Goal: Task Accomplishment & Management: Manage account settings

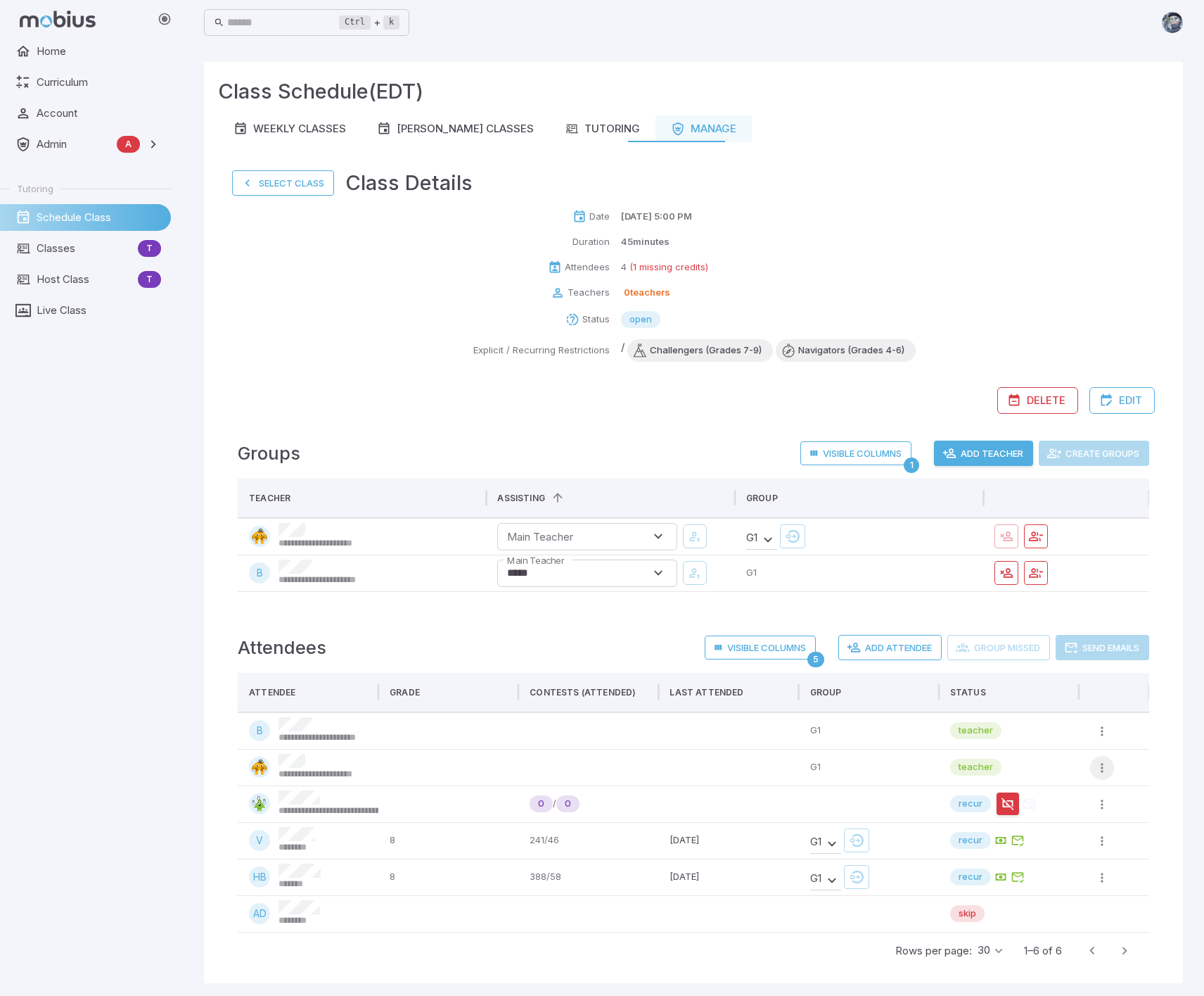
click at [1106, 770] on icon "button" at bounding box center [1102, 768] width 14 height 14
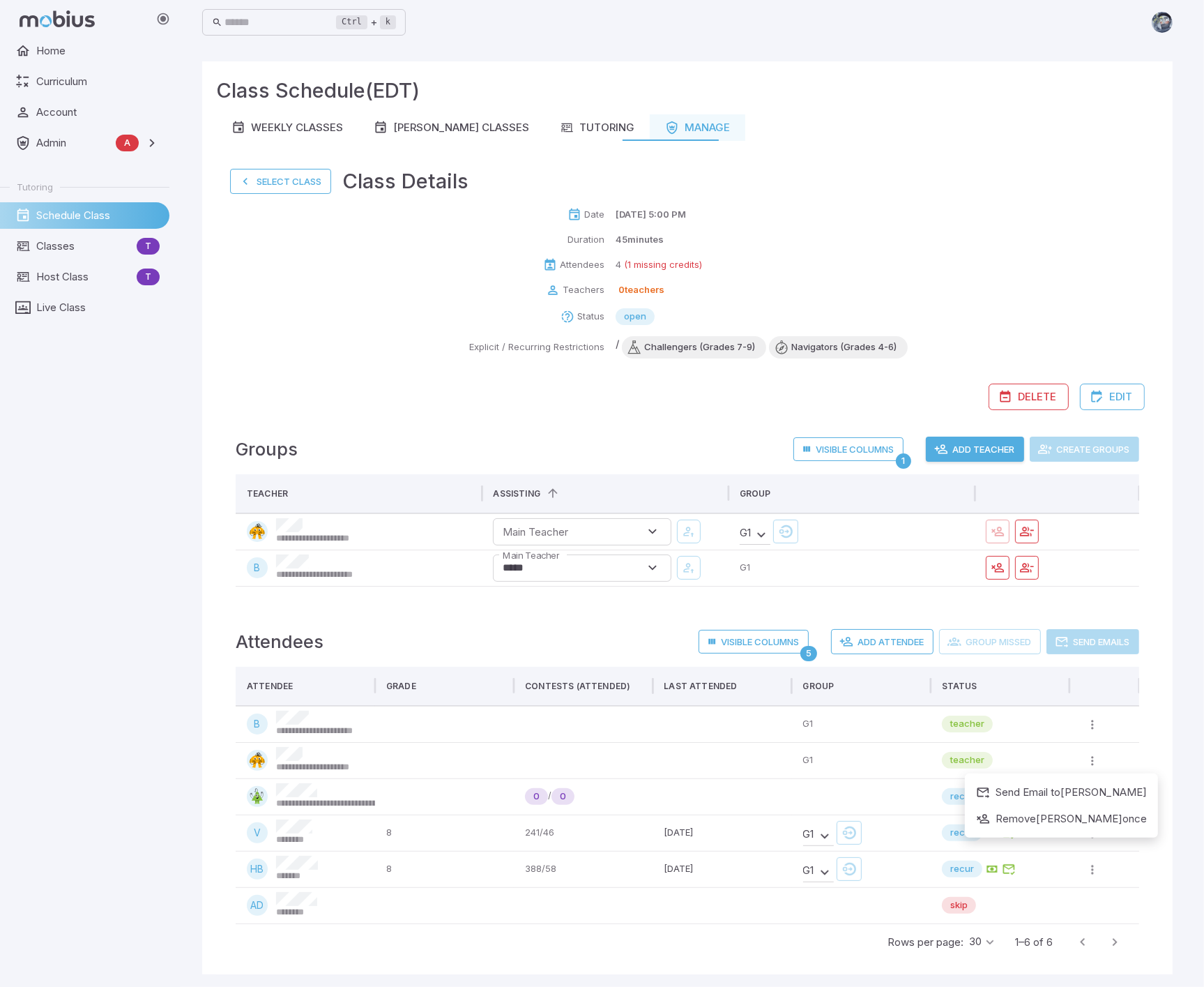
click at [1144, 730] on div at bounding box center [602, 493] width 1204 height 987
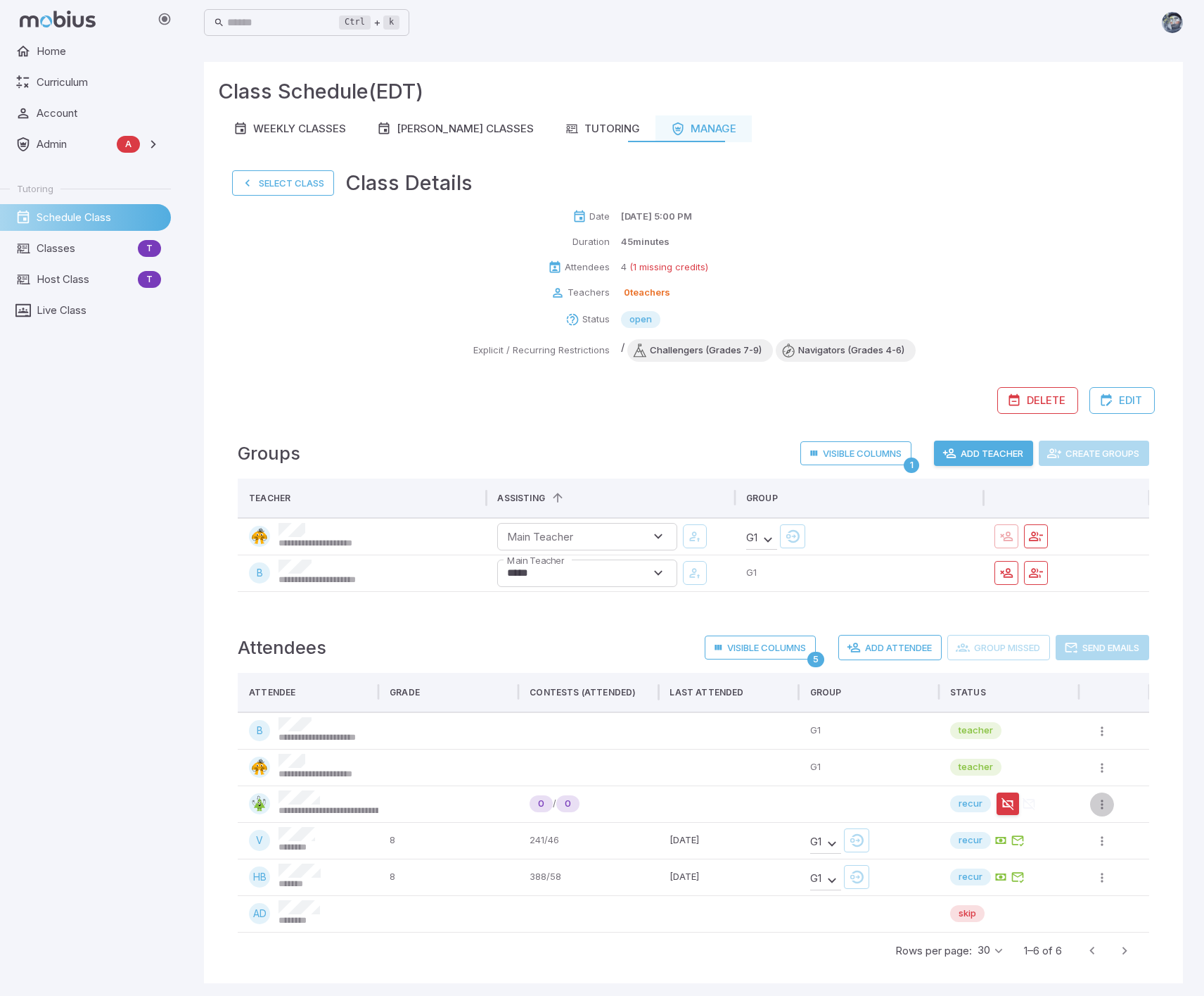
click at [1104, 803] on icon "button" at bounding box center [1102, 805] width 14 height 14
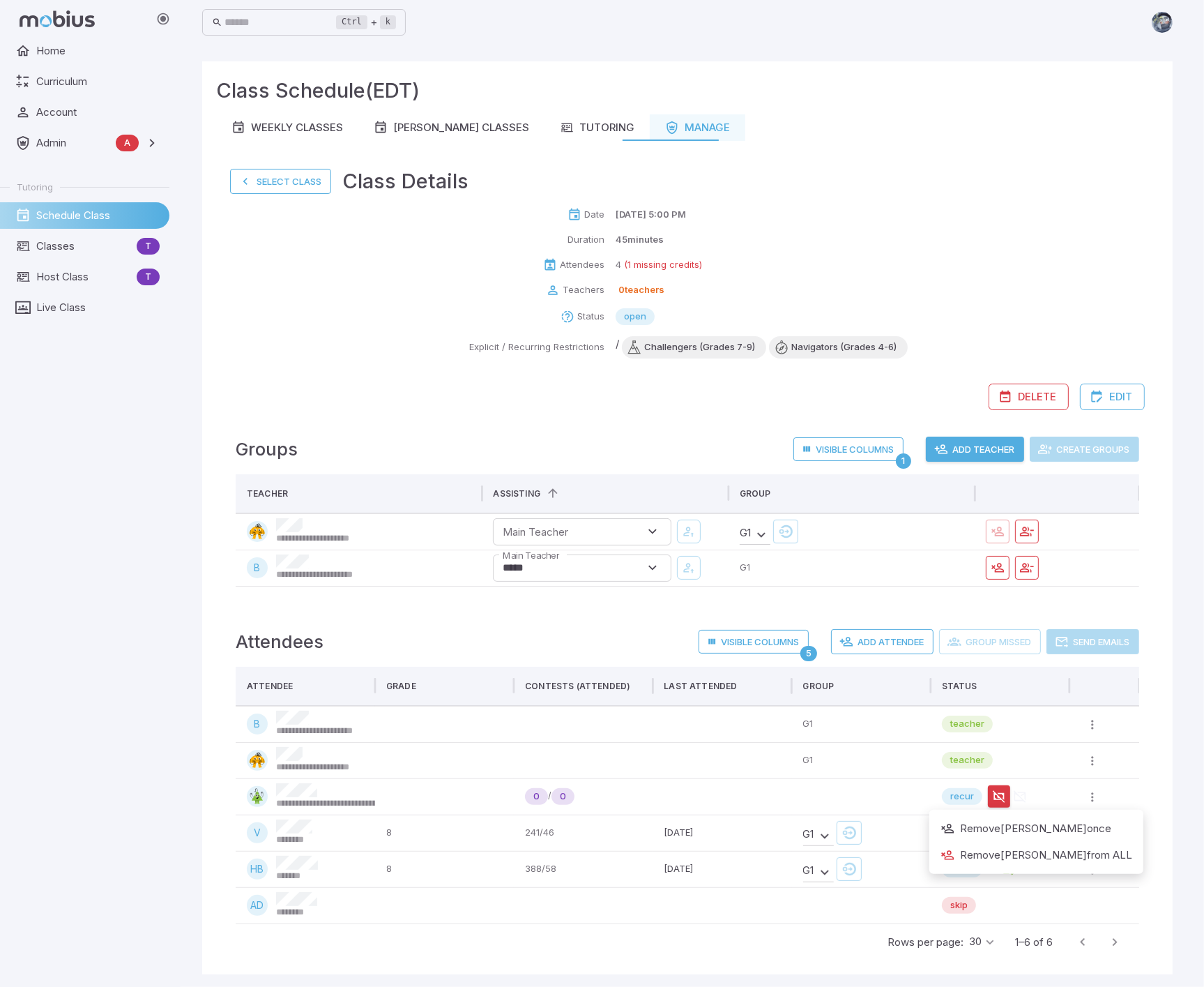
click at [1127, 799] on div at bounding box center [602, 493] width 1204 height 987
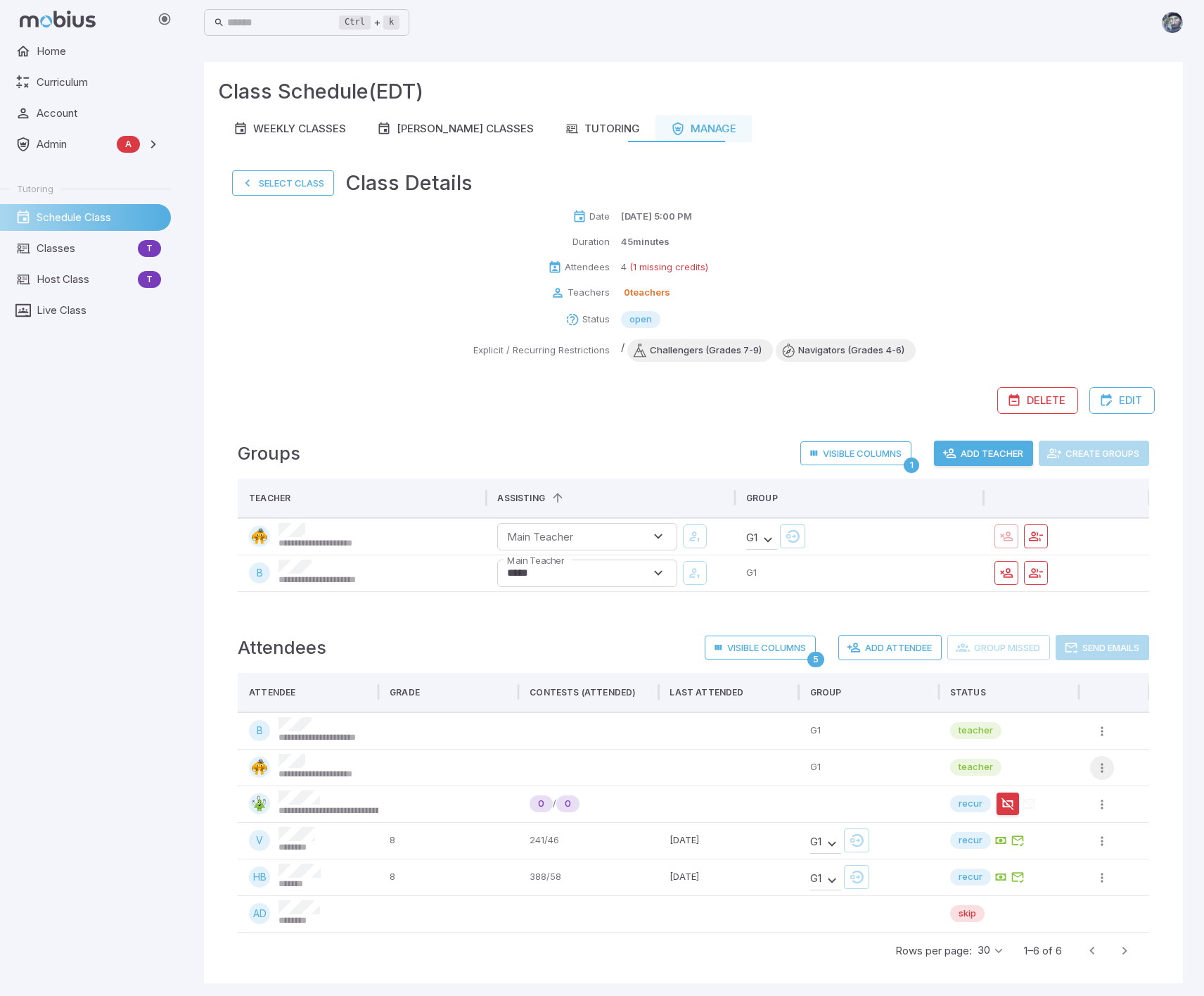
click at [1104, 764] on icon "button" at bounding box center [1102, 768] width 14 height 14
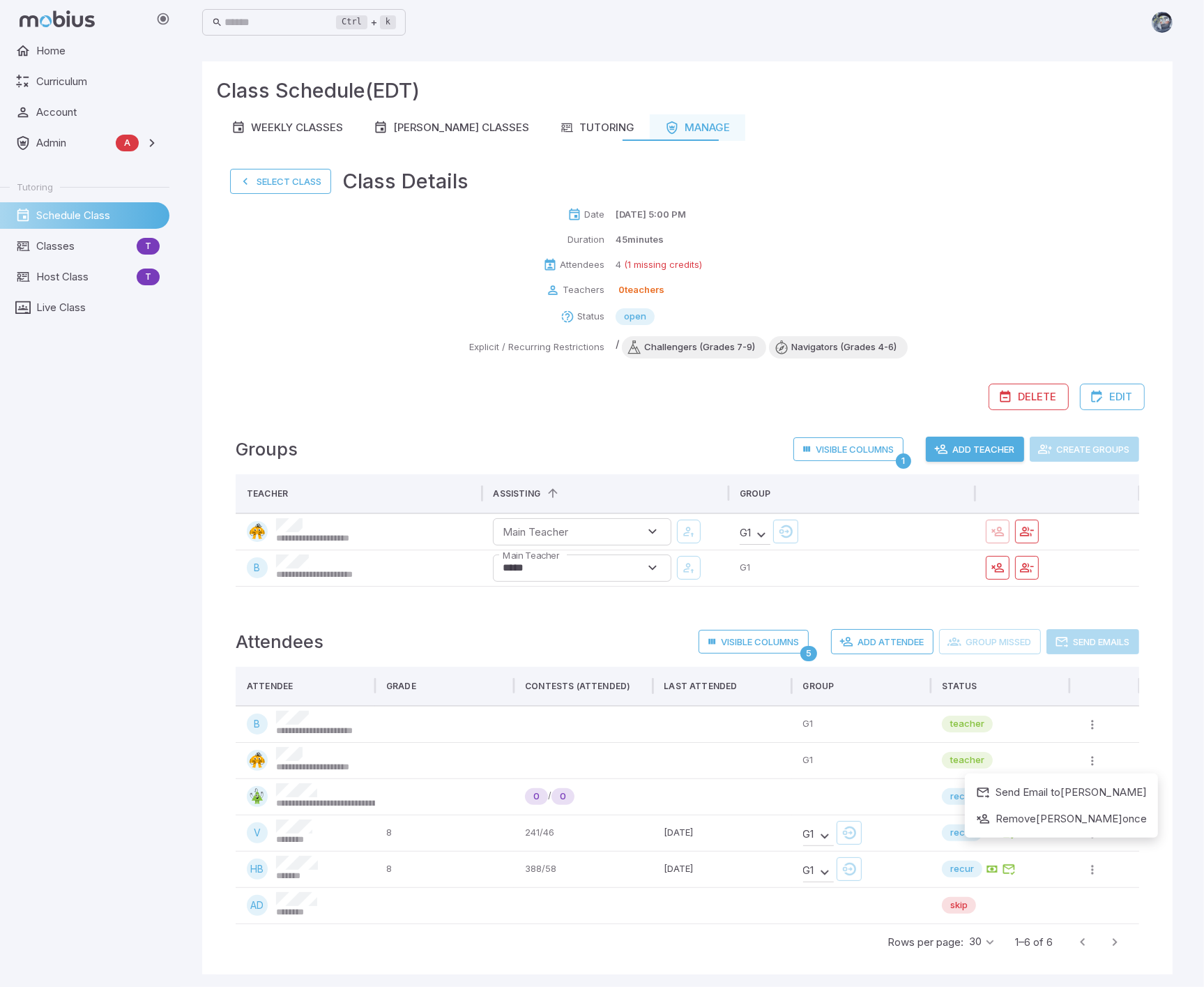
click at [1132, 735] on div at bounding box center [602, 493] width 1204 height 987
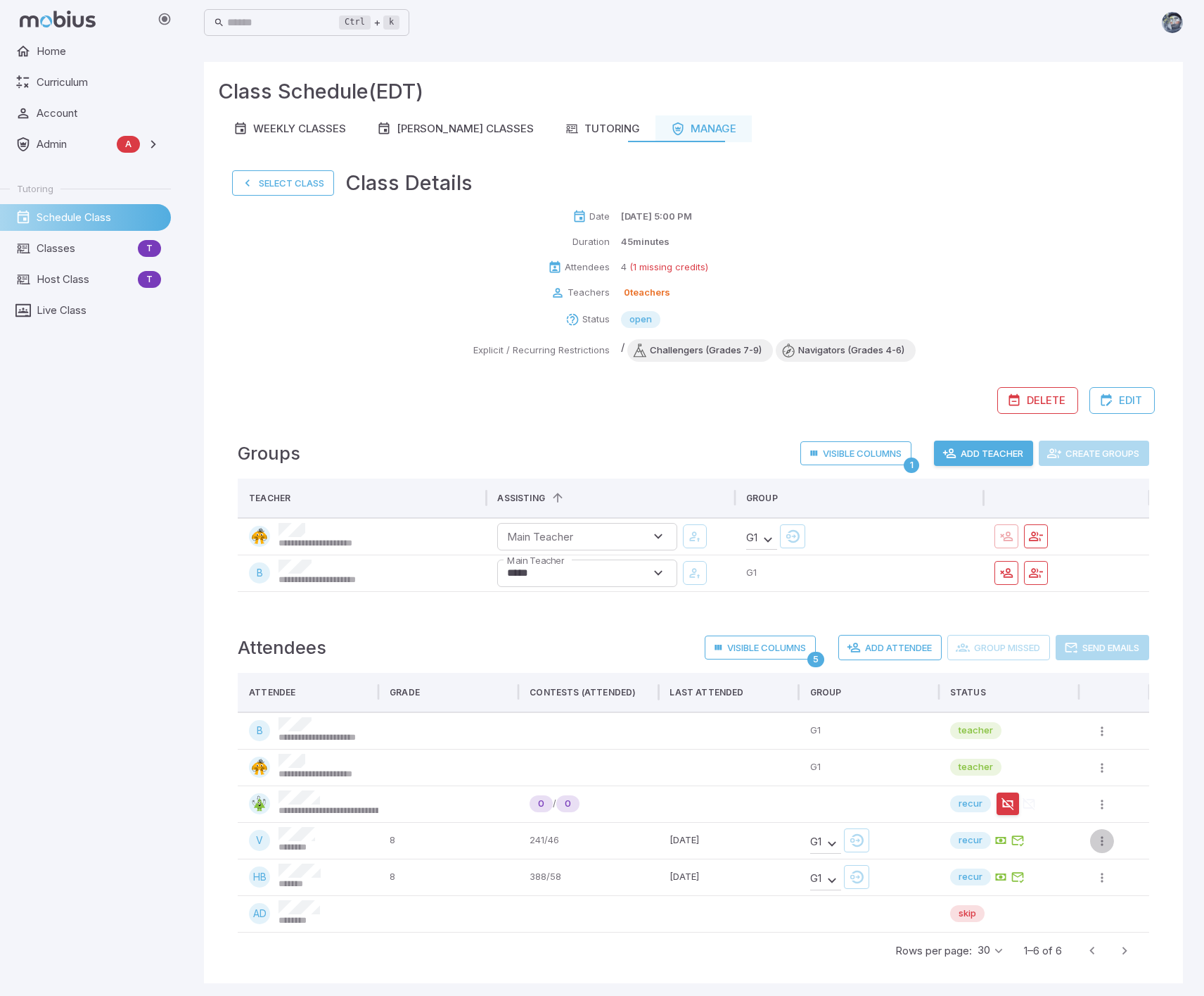
click at [1094, 843] on button "button" at bounding box center [1102, 841] width 23 height 23
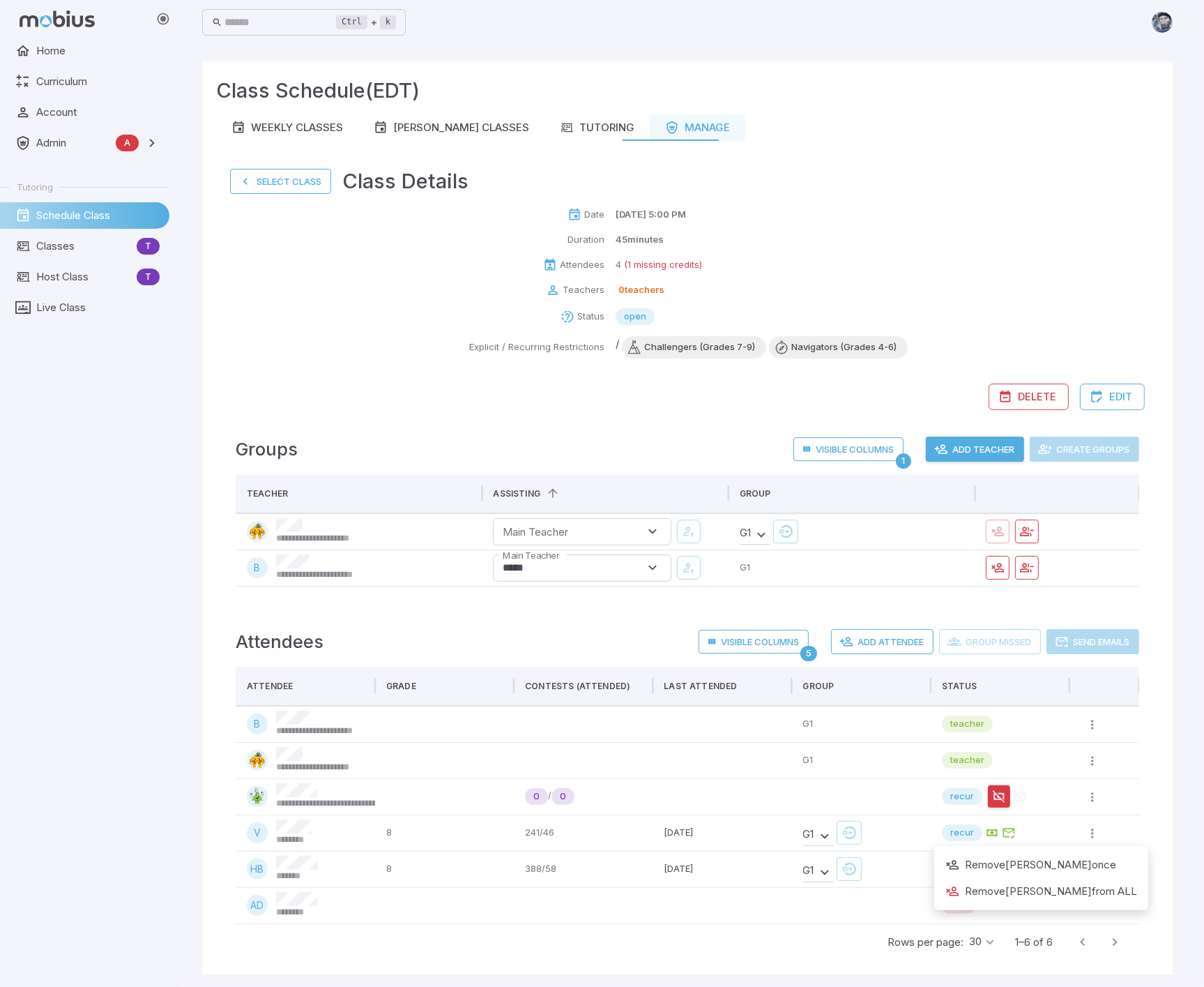
drag, startPoint x: 1115, startPoint y: 770, endPoint x: 1111, endPoint y: 778, distance: 8.9
click at [1115, 770] on div at bounding box center [602, 493] width 1204 height 987
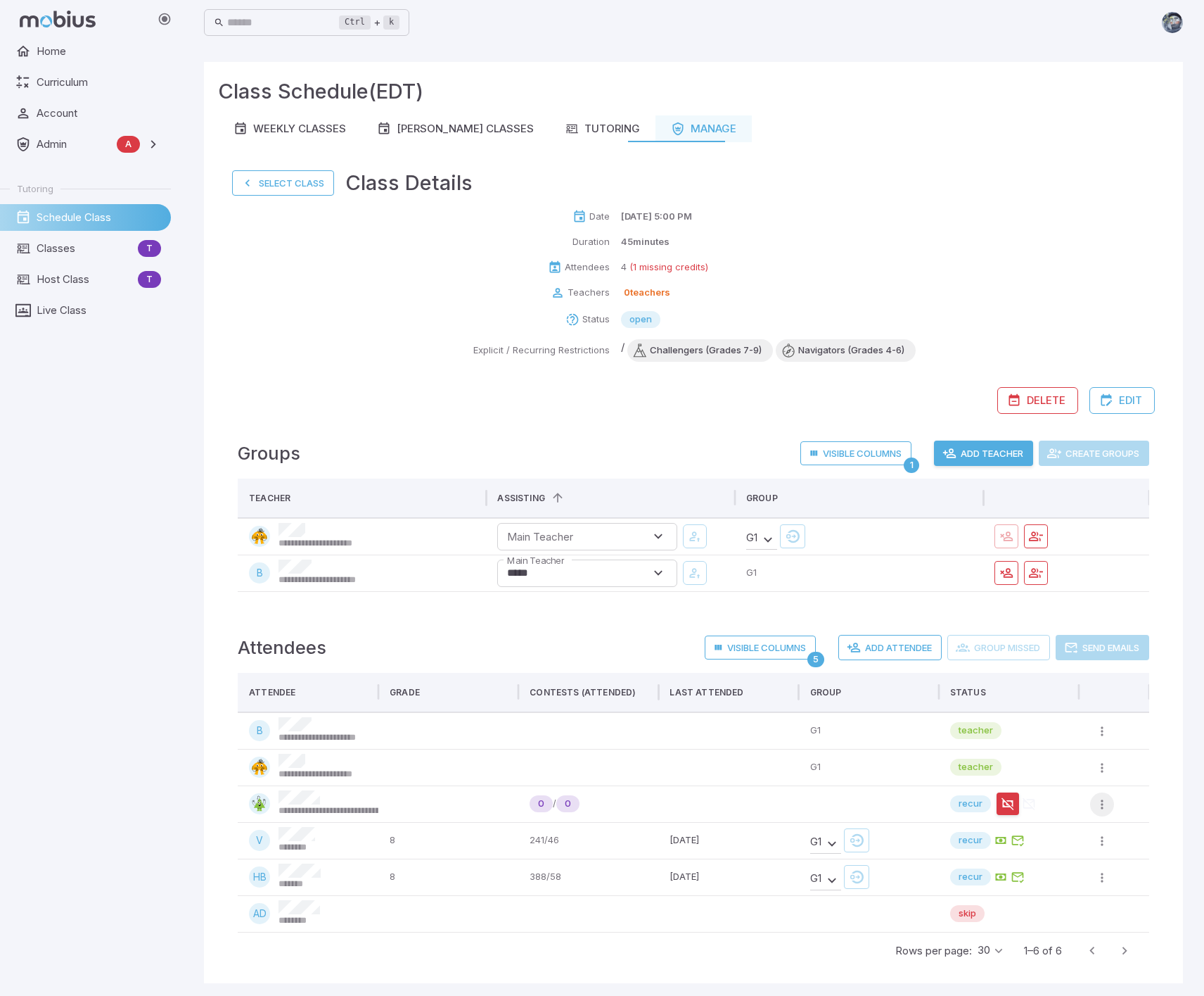
click at [1105, 802] on icon "button" at bounding box center [1102, 805] width 14 height 14
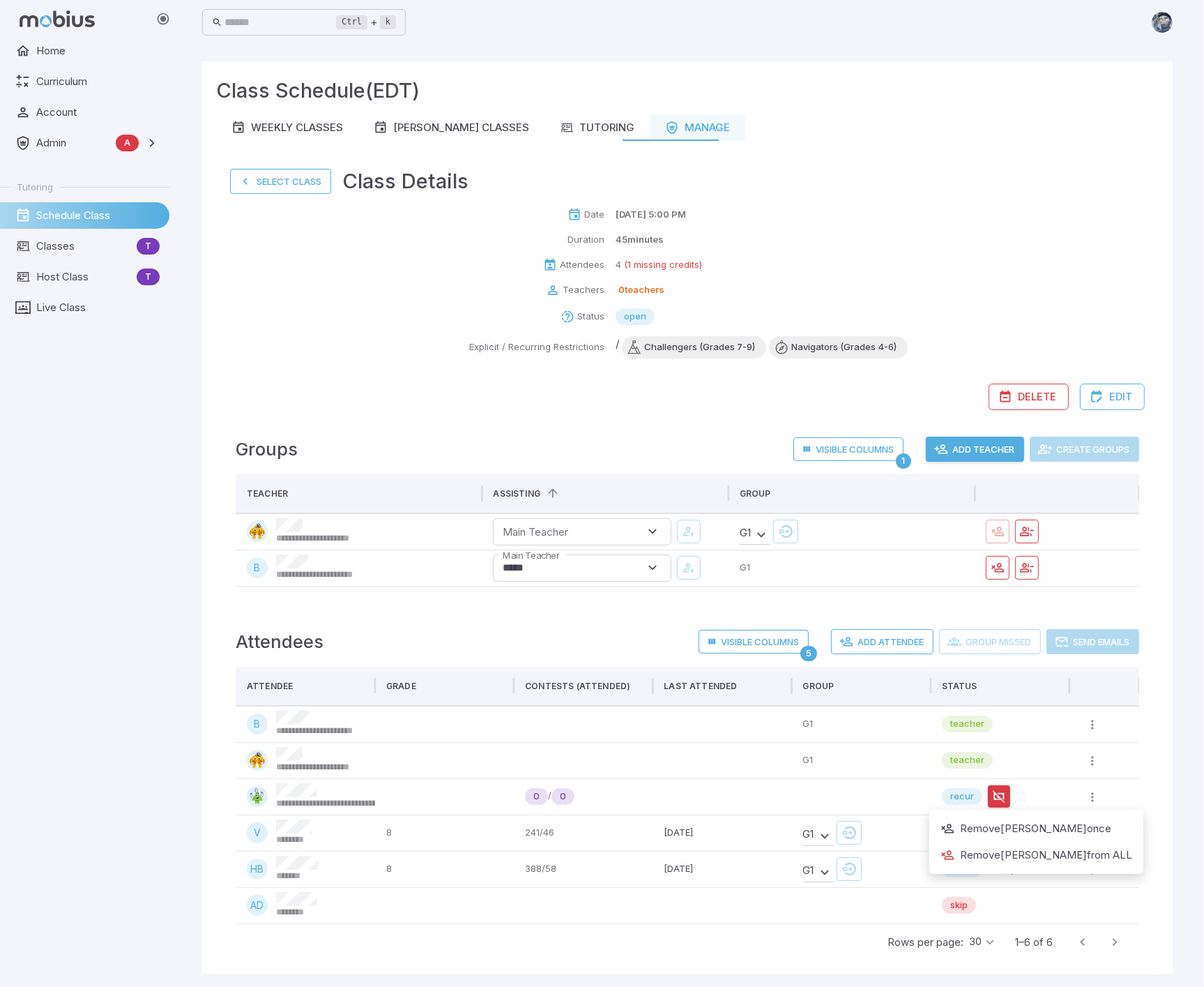
click at [1093, 770] on div at bounding box center [602, 493] width 1204 height 987
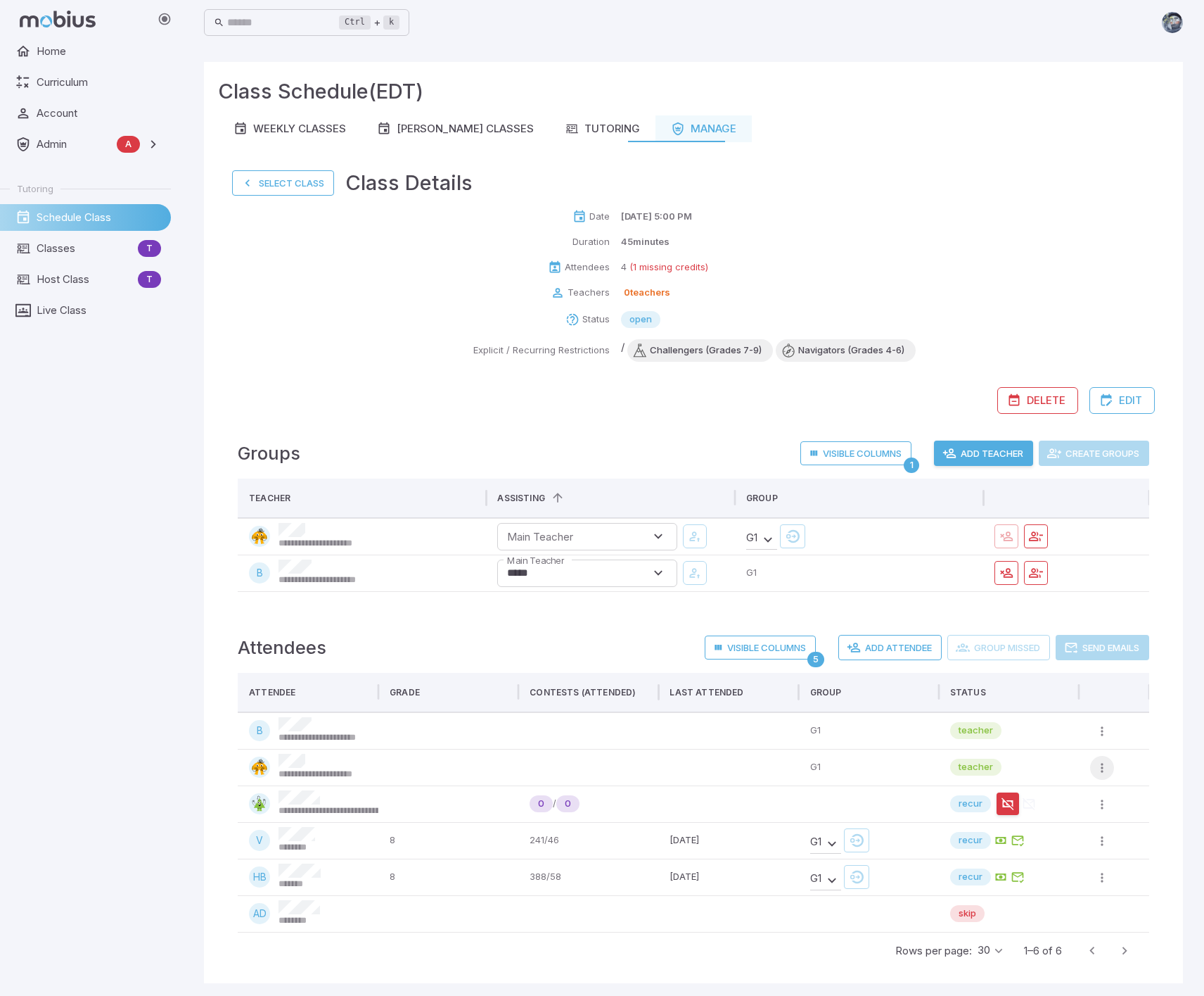
click at [1103, 765] on icon "button" at bounding box center [1102, 768] width 14 height 14
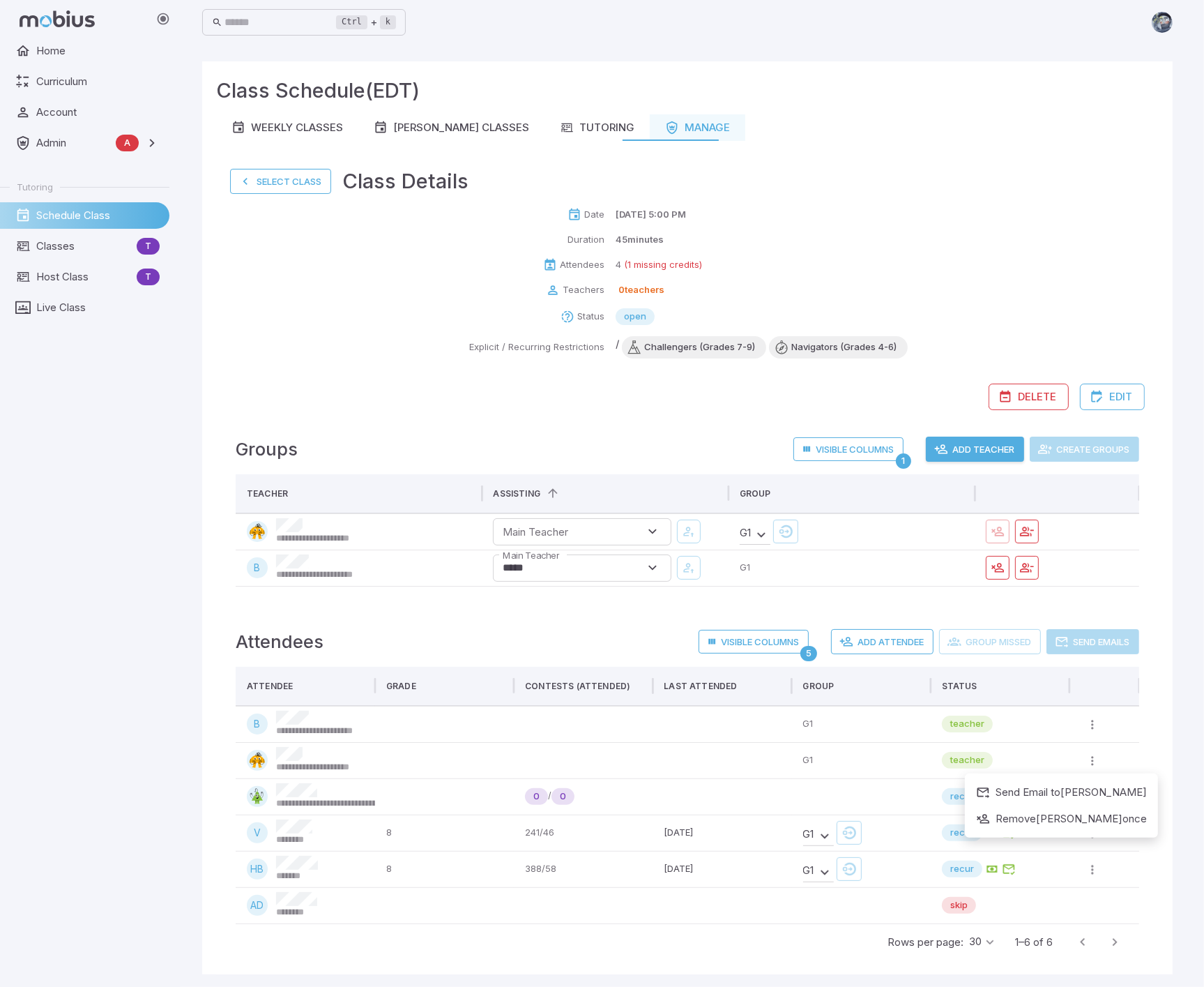
click at [1132, 770] on div at bounding box center [602, 493] width 1204 height 987
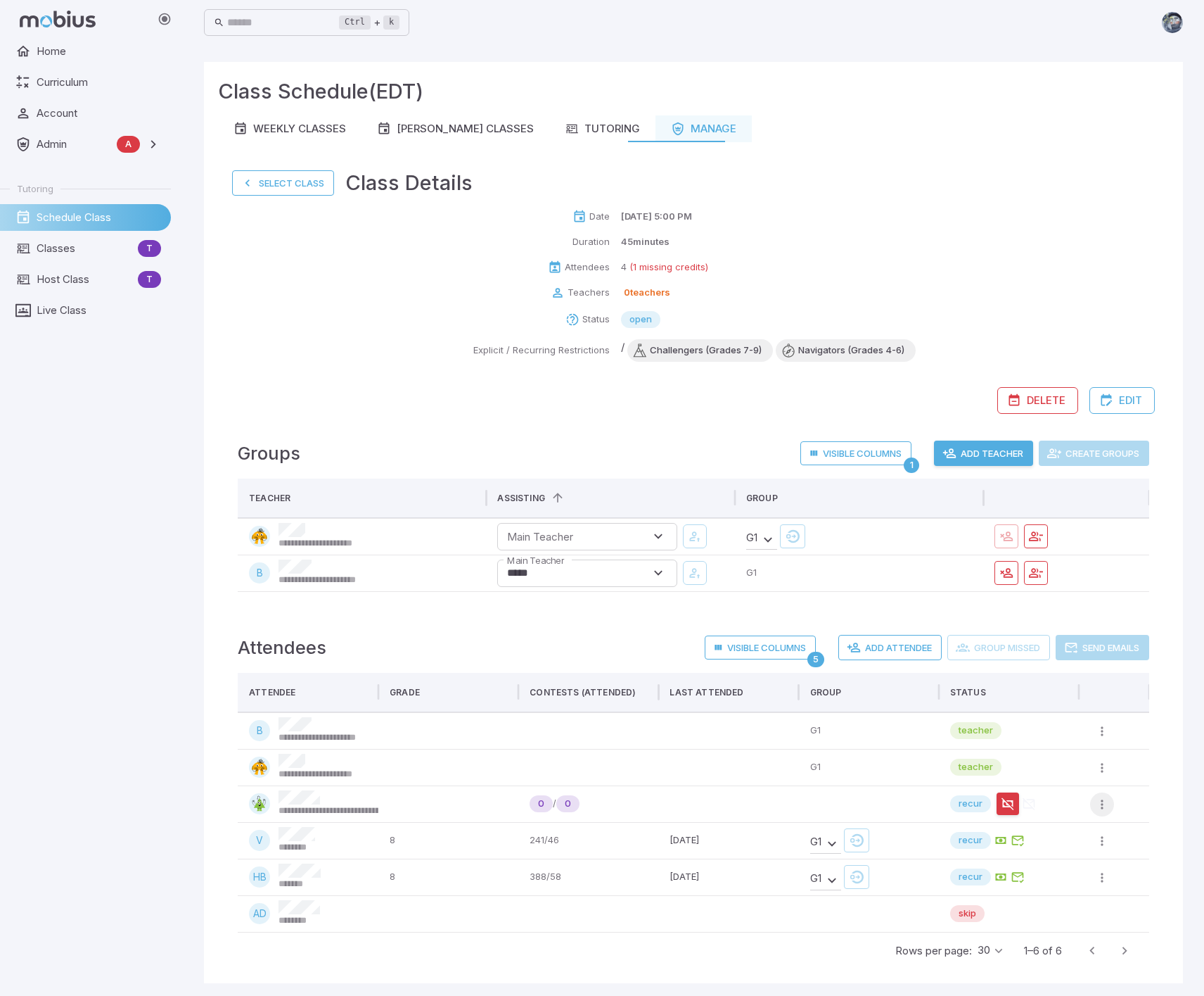
click at [1105, 805] on icon "button" at bounding box center [1102, 805] width 14 height 14
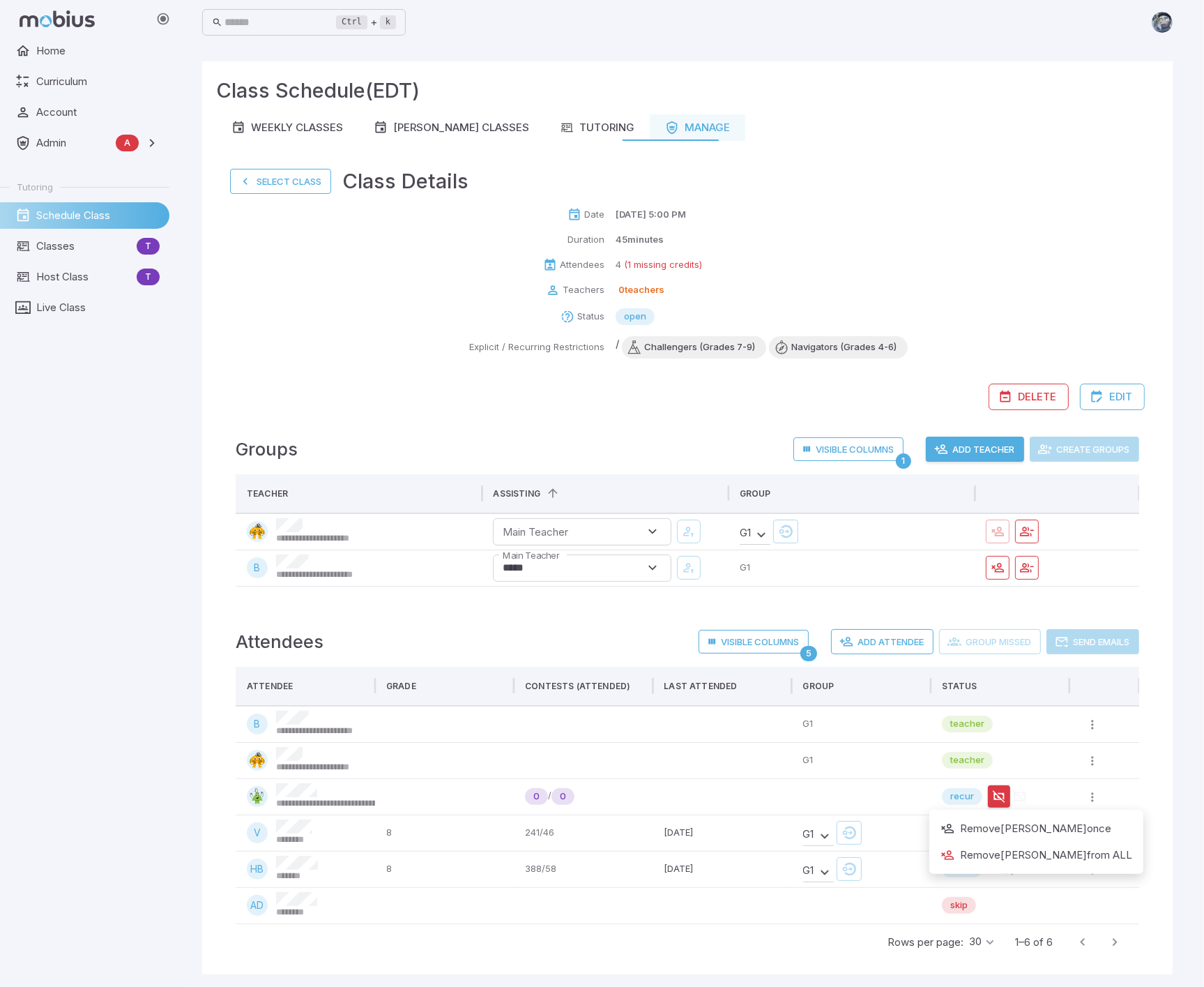
click at [1132, 792] on div at bounding box center [602, 493] width 1204 height 987
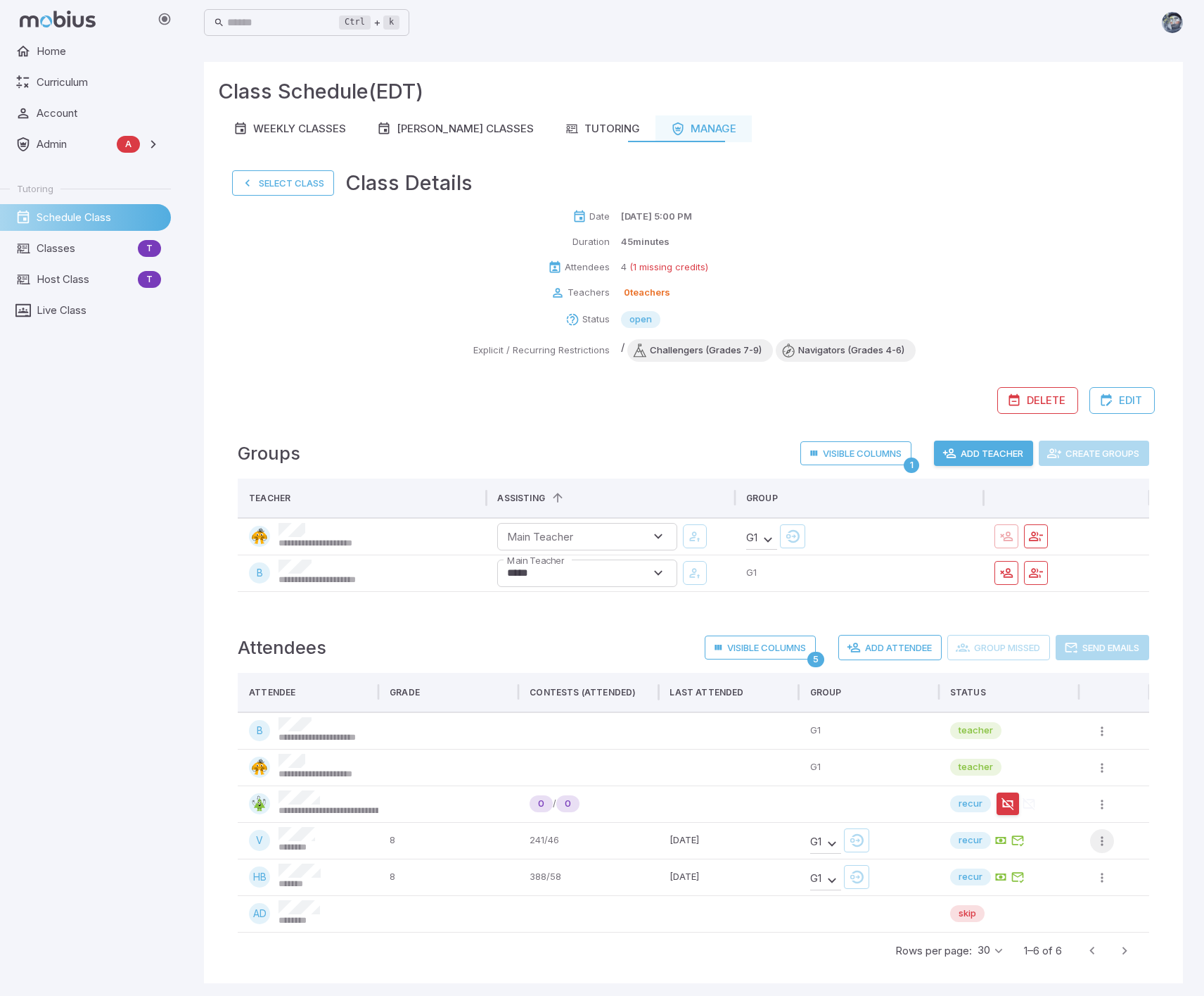
click at [1098, 839] on icon "button" at bounding box center [1102, 841] width 14 height 14
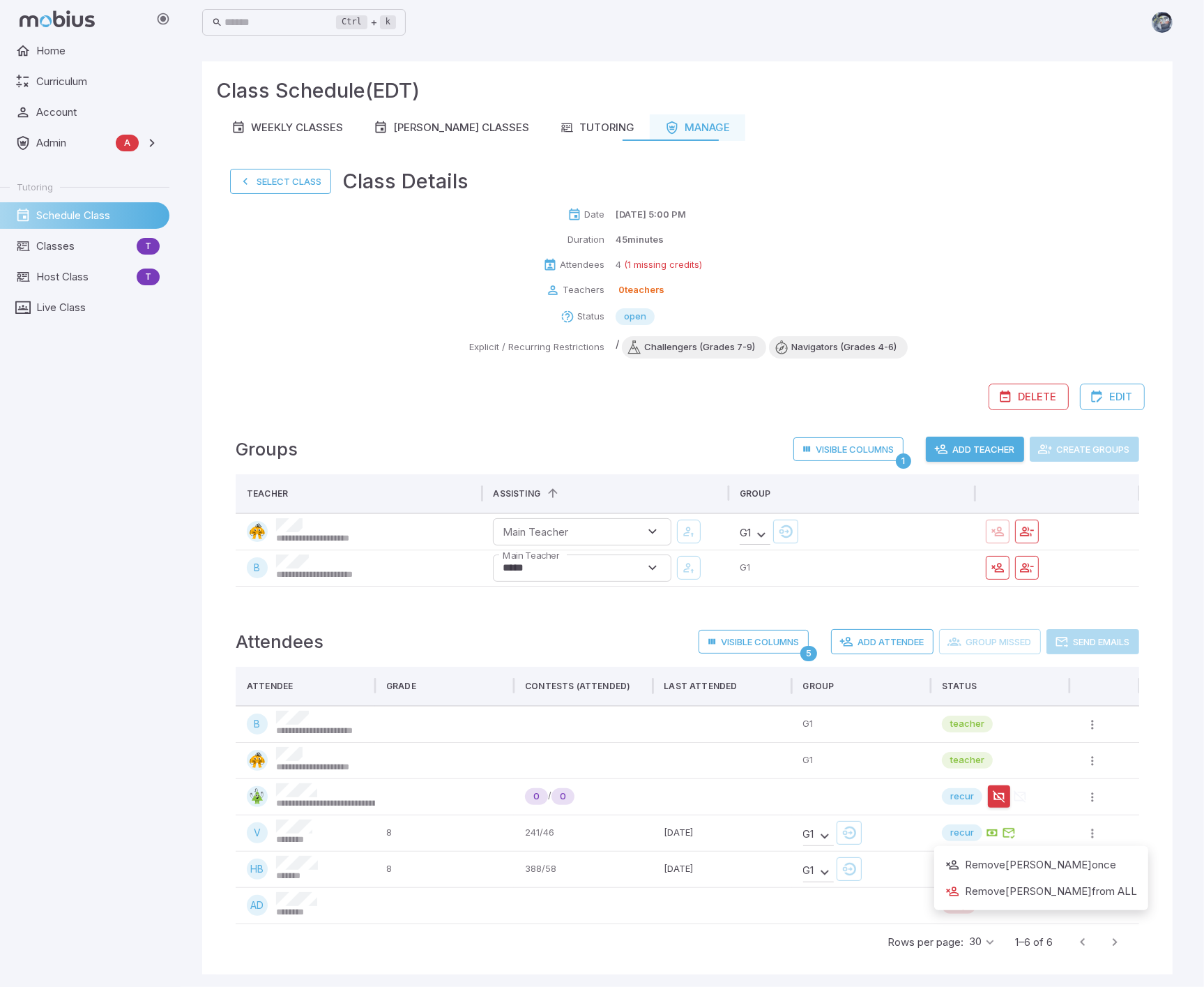
click at [1157, 753] on div at bounding box center [602, 493] width 1204 height 987
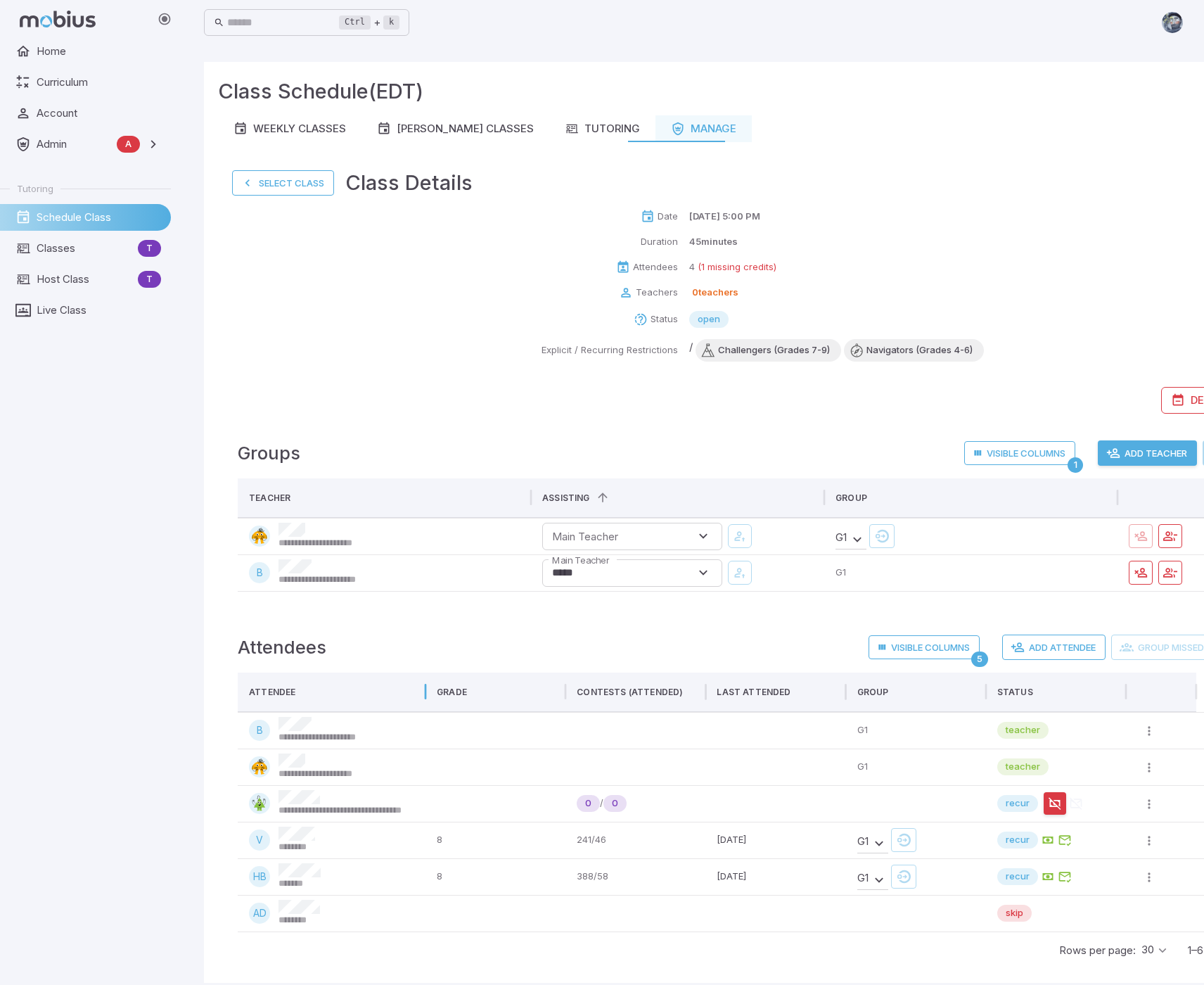
drag, startPoint x: 381, startPoint y: 689, endPoint x: 428, endPoint y: 700, distance: 48.3
click at [428, 700] on div at bounding box center [426, 692] width 7 height 40
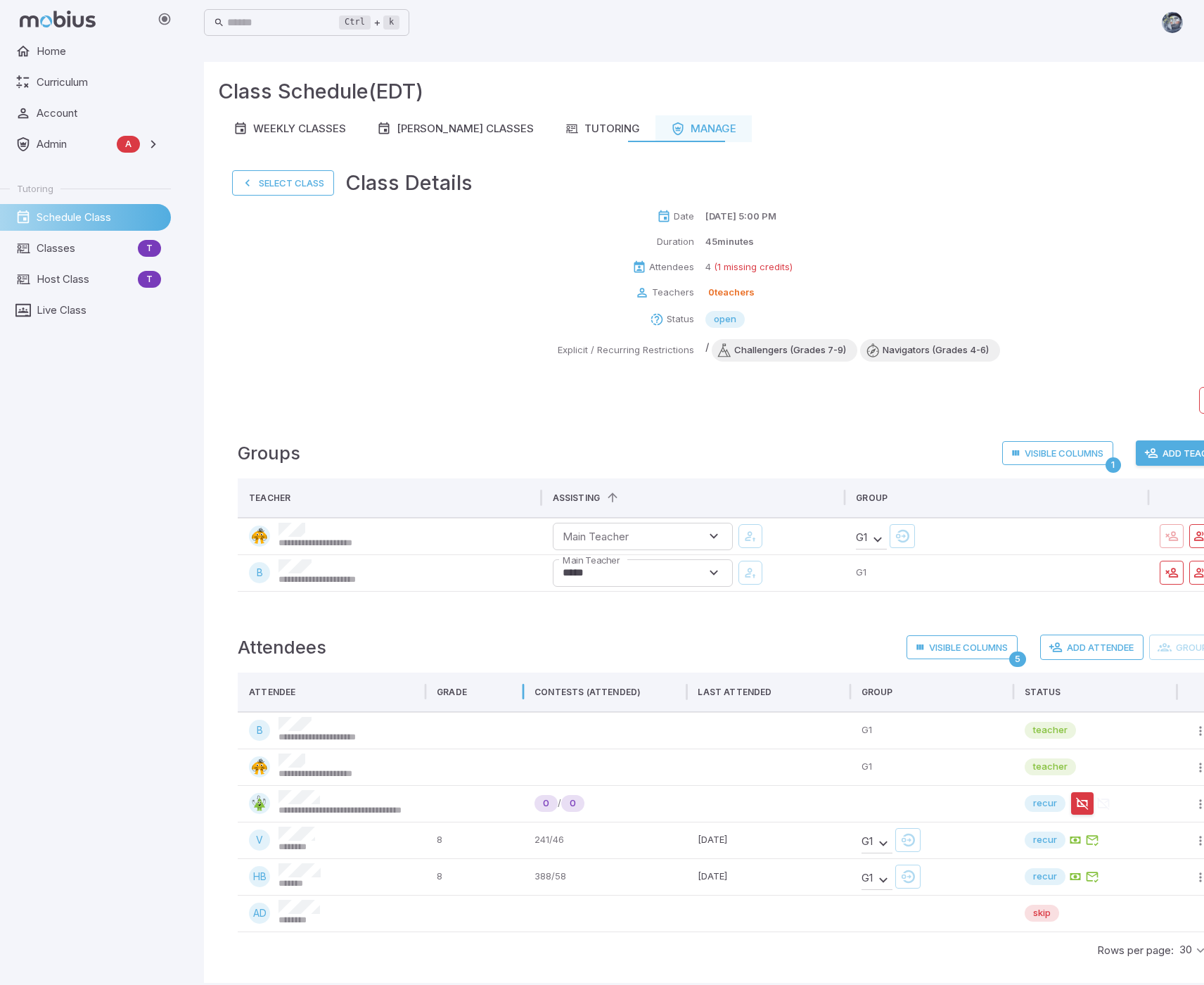
drag, startPoint x: 551, startPoint y: 691, endPoint x: 524, endPoint y: 698, distance: 27.9
click at [524, 698] on div at bounding box center [523, 692] width 7 height 40
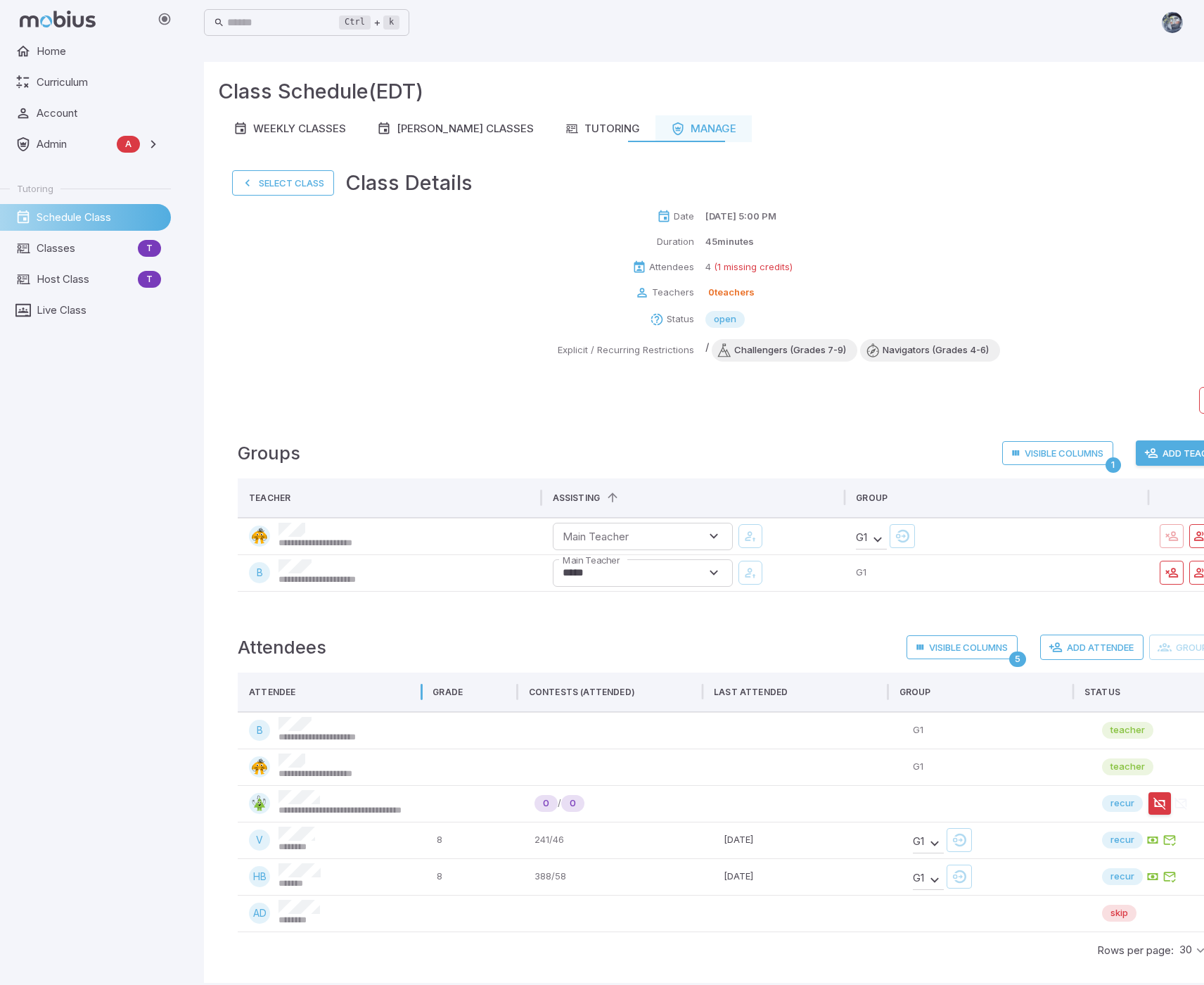
click at [421, 692] on div at bounding box center [421, 692] width 7 height 40
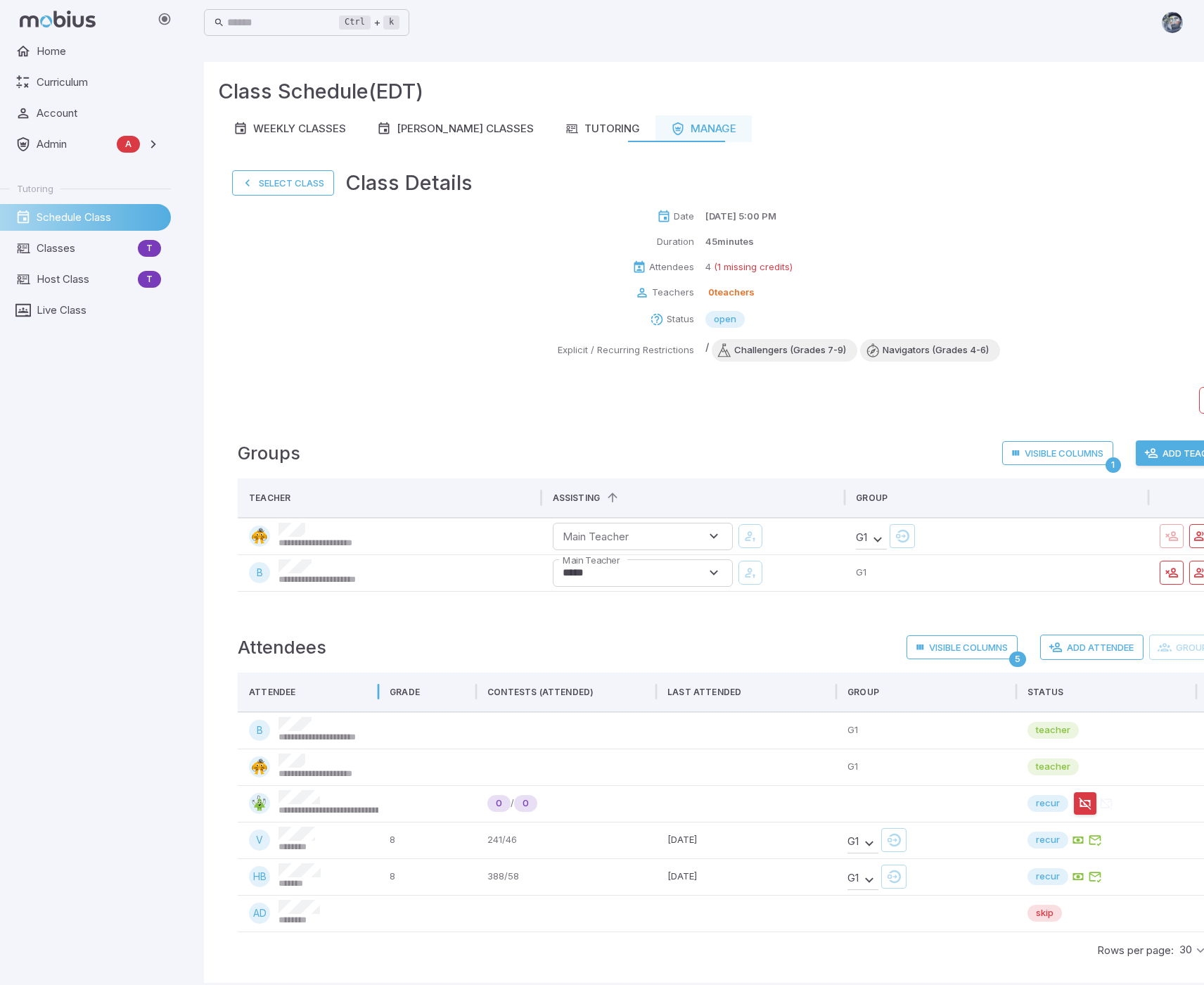
drag, startPoint x: 455, startPoint y: 689, endPoint x: 377, endPoint y: 692, distance: 78.1
click at [377, 692] on div at bounding box center [378, 692] width 7 height 40
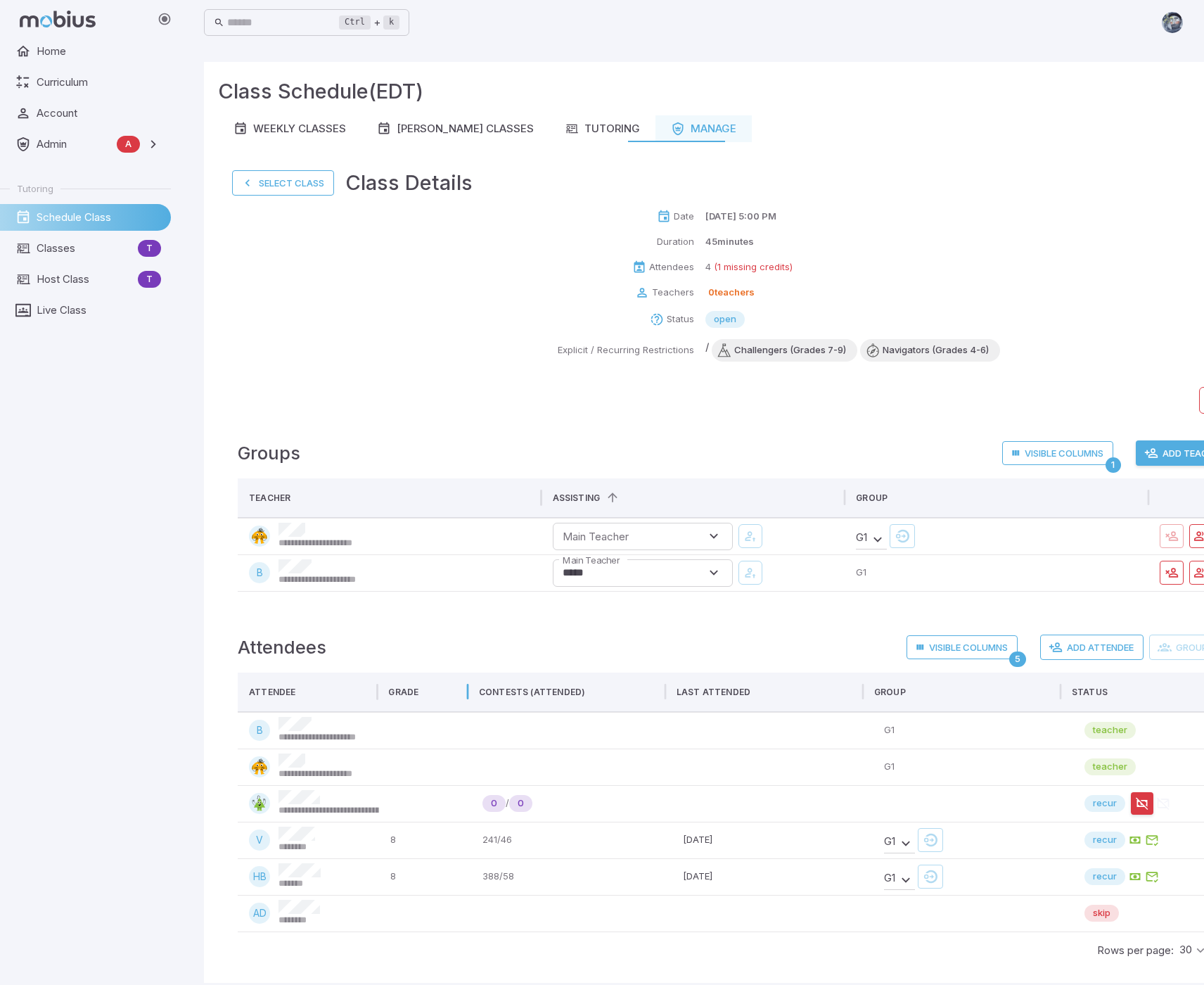
click at [467, 694] on div at bounding box center [468, 692] width 7 height 40
click at [432, 694] on icon "Sort" at bounding box center [431, 692] width 14 height 14
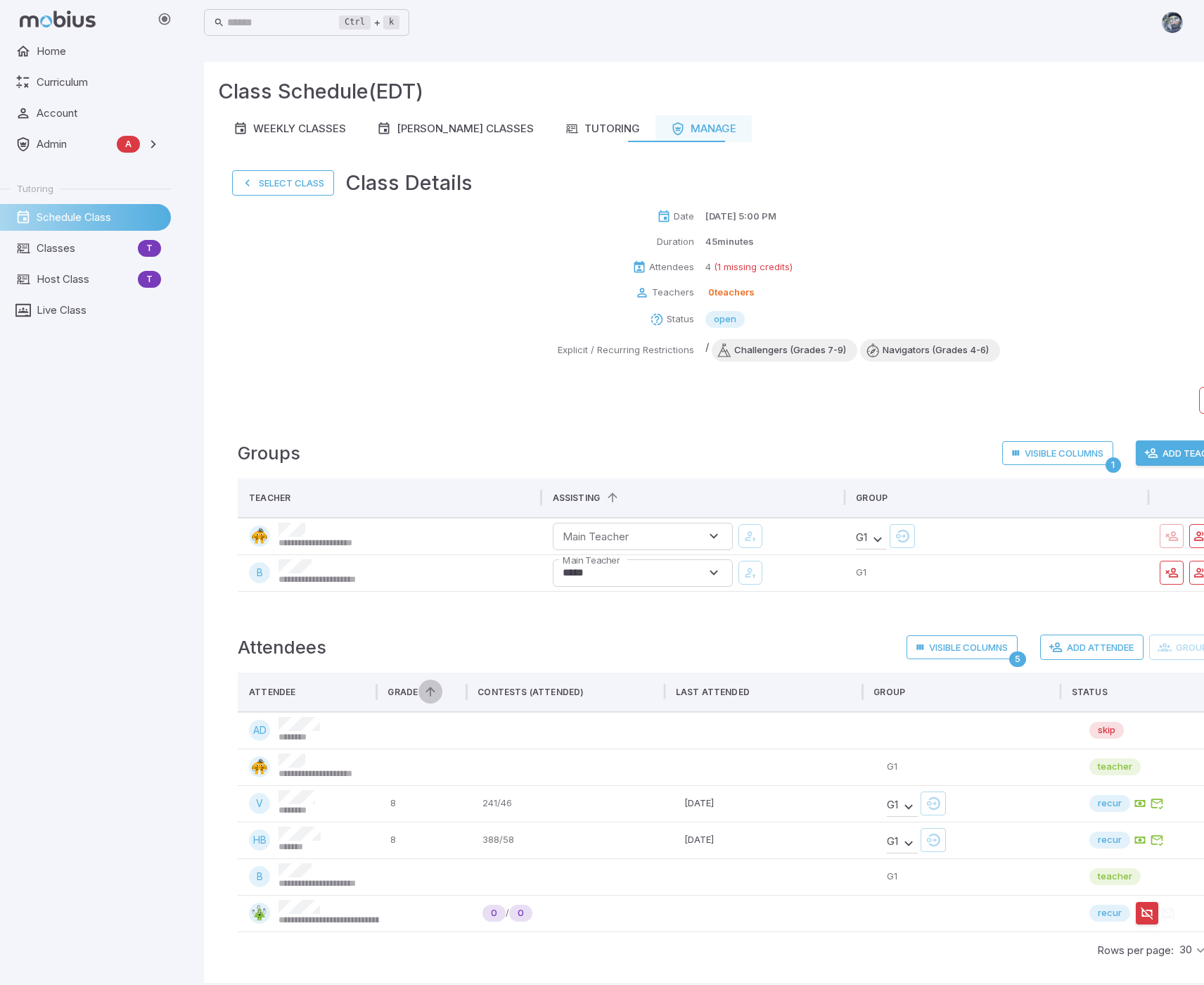
click at [432, 694] on icon "Sort" at bounding box center [431, 692] width 14 height 14
click at [861, 695] on div at bounding box center [863, 692] width 7 height 40
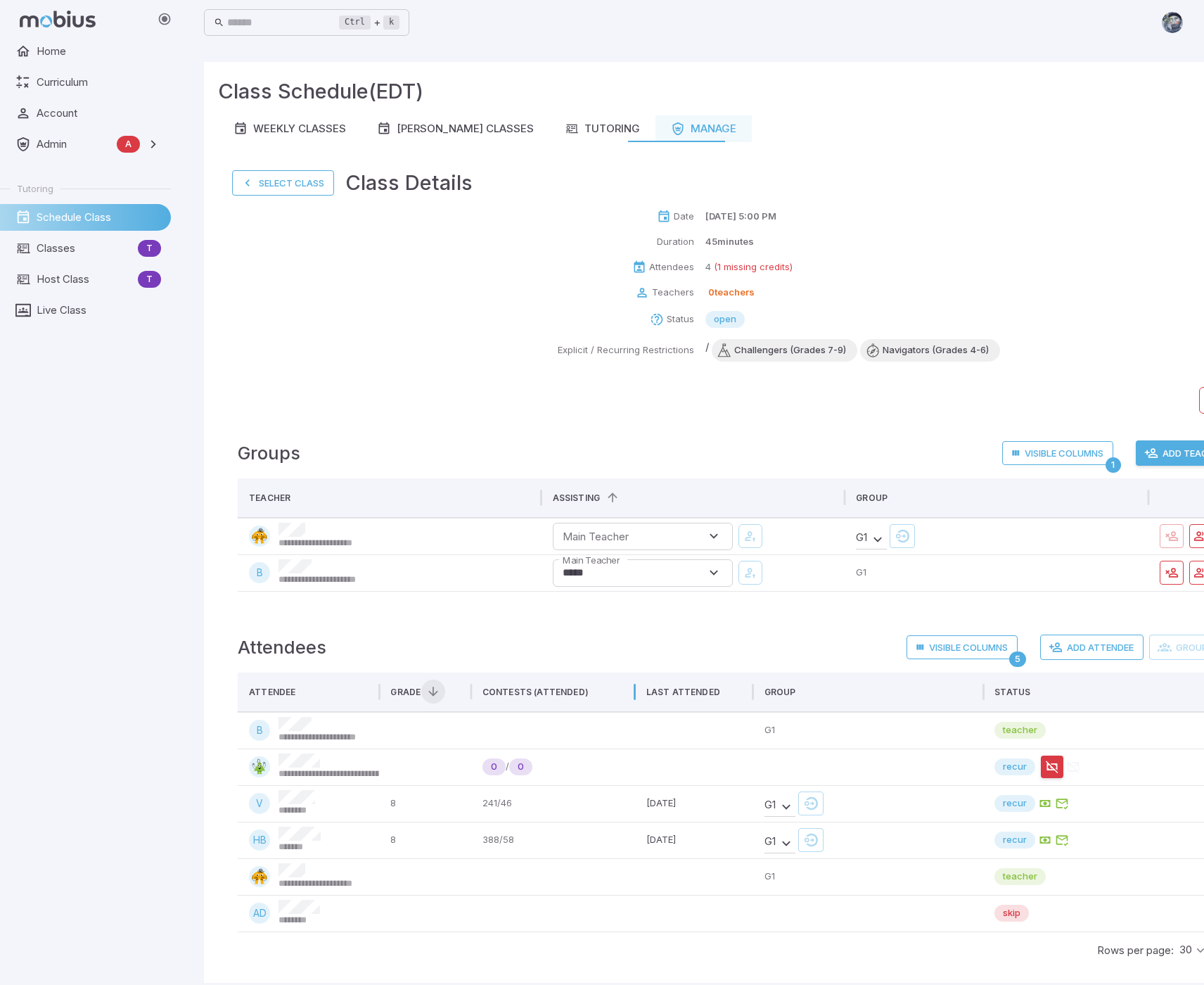
drag, startPoint x: 693, startPoint y: 689, endPoint x: 635, endPoint y: 692, distance: 58.1
click at [635, 692] on div at bounding box center [635, 692] width 7 height 40
drag, startPoint x: 999, startPoint y: 686, endPoint x: 870, endPoint y: 684, distance: 129.0
click at [870, 684] on div at bounding box center [872, 692] width 7 height 40
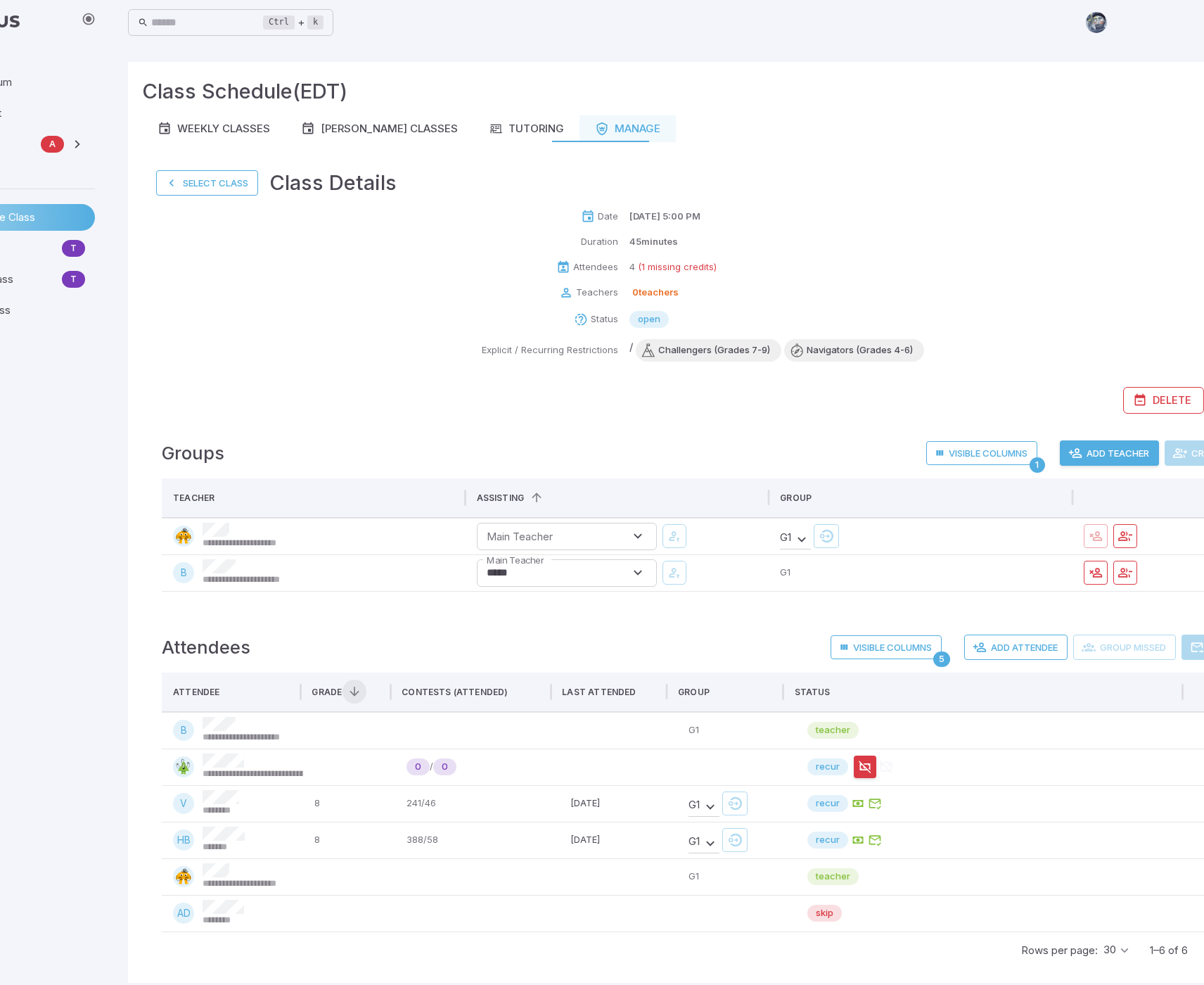
scroll to position [0, 180]
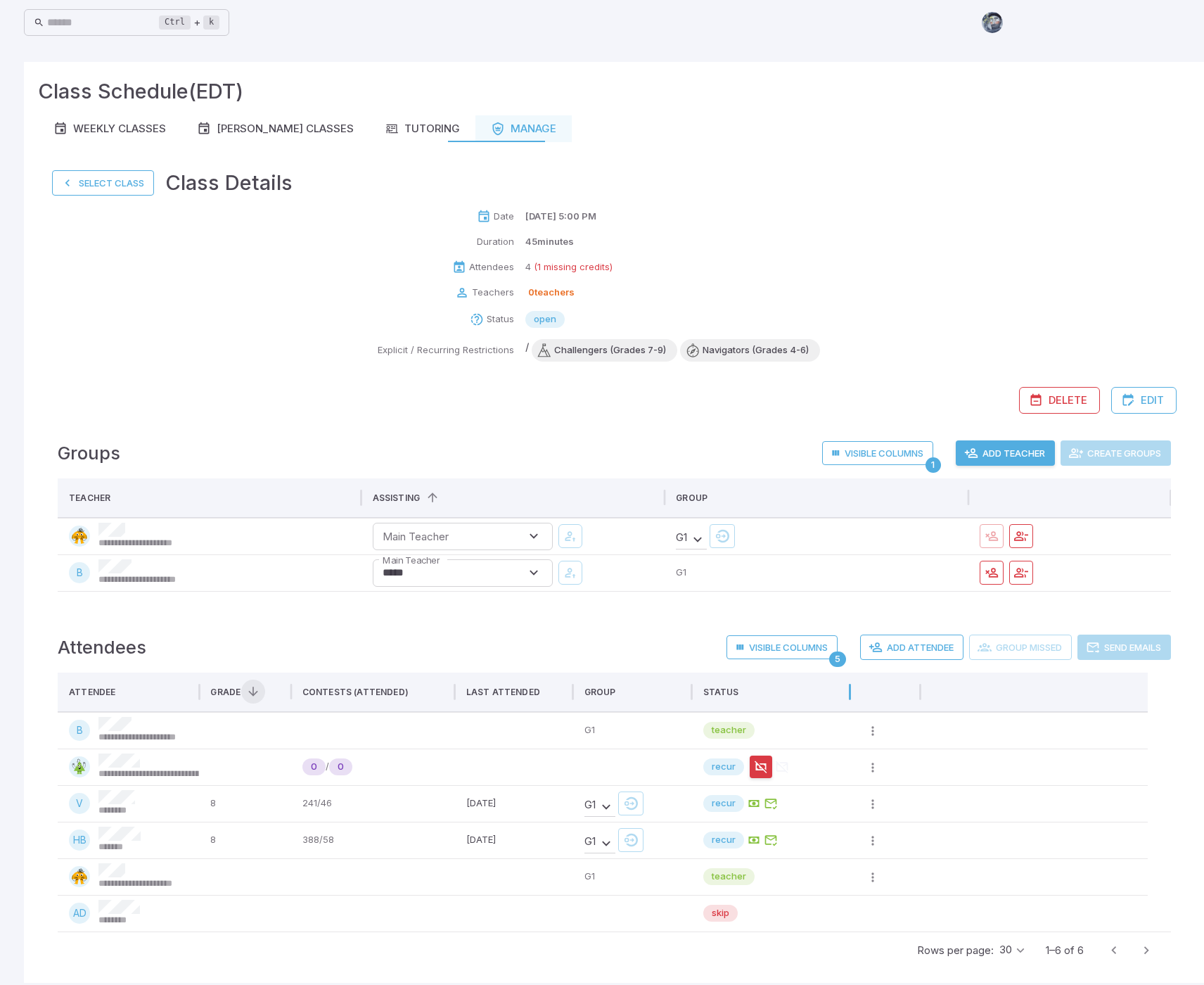
drag, startPoint x: 1079, startPoint y: 692, endPoint x: 847, endPoint y: 691, distance: 232.0
click at [847, 691] on div at bounding box center [849, 692] width 7 height 40
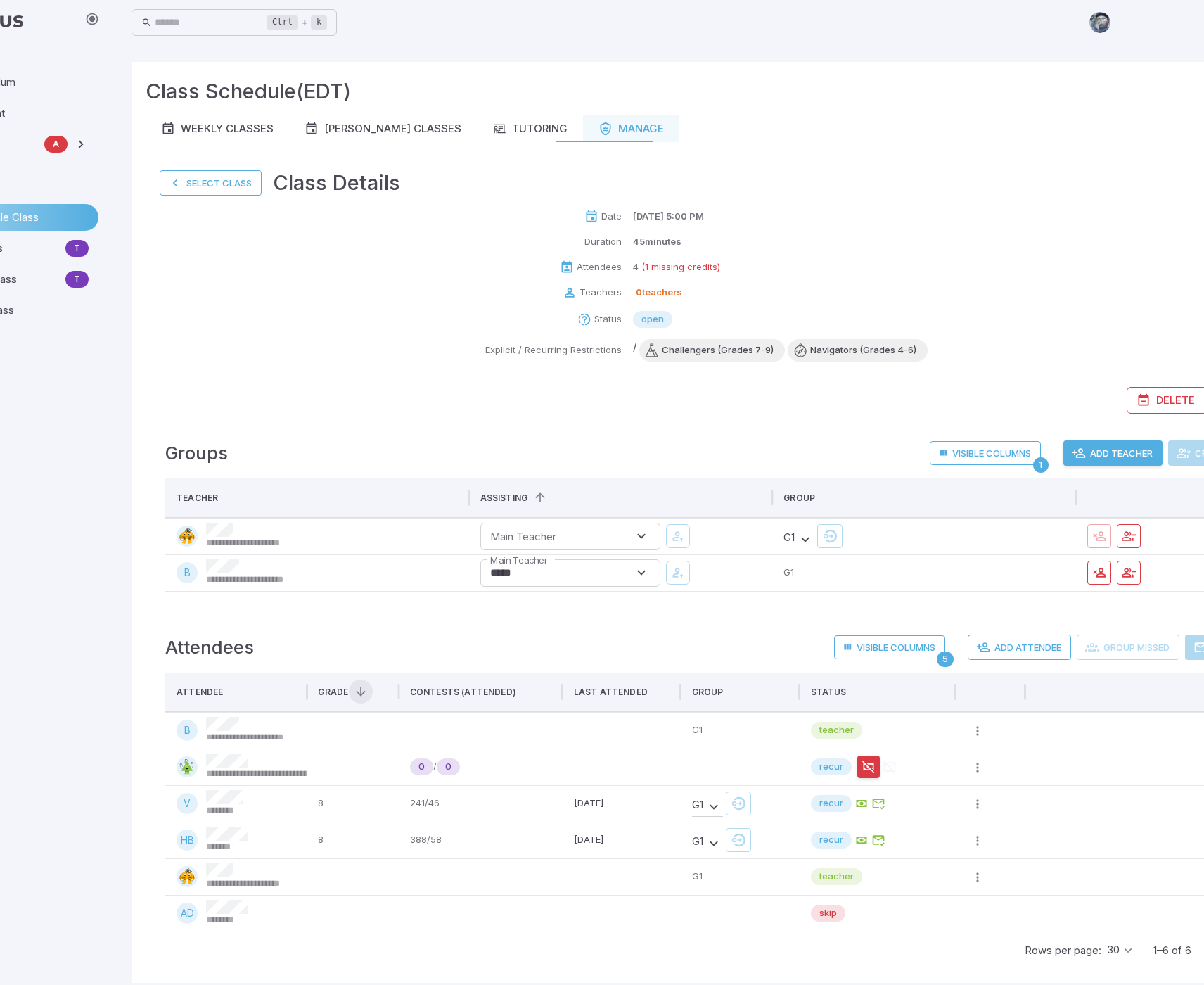
scroll to position [0, 0]
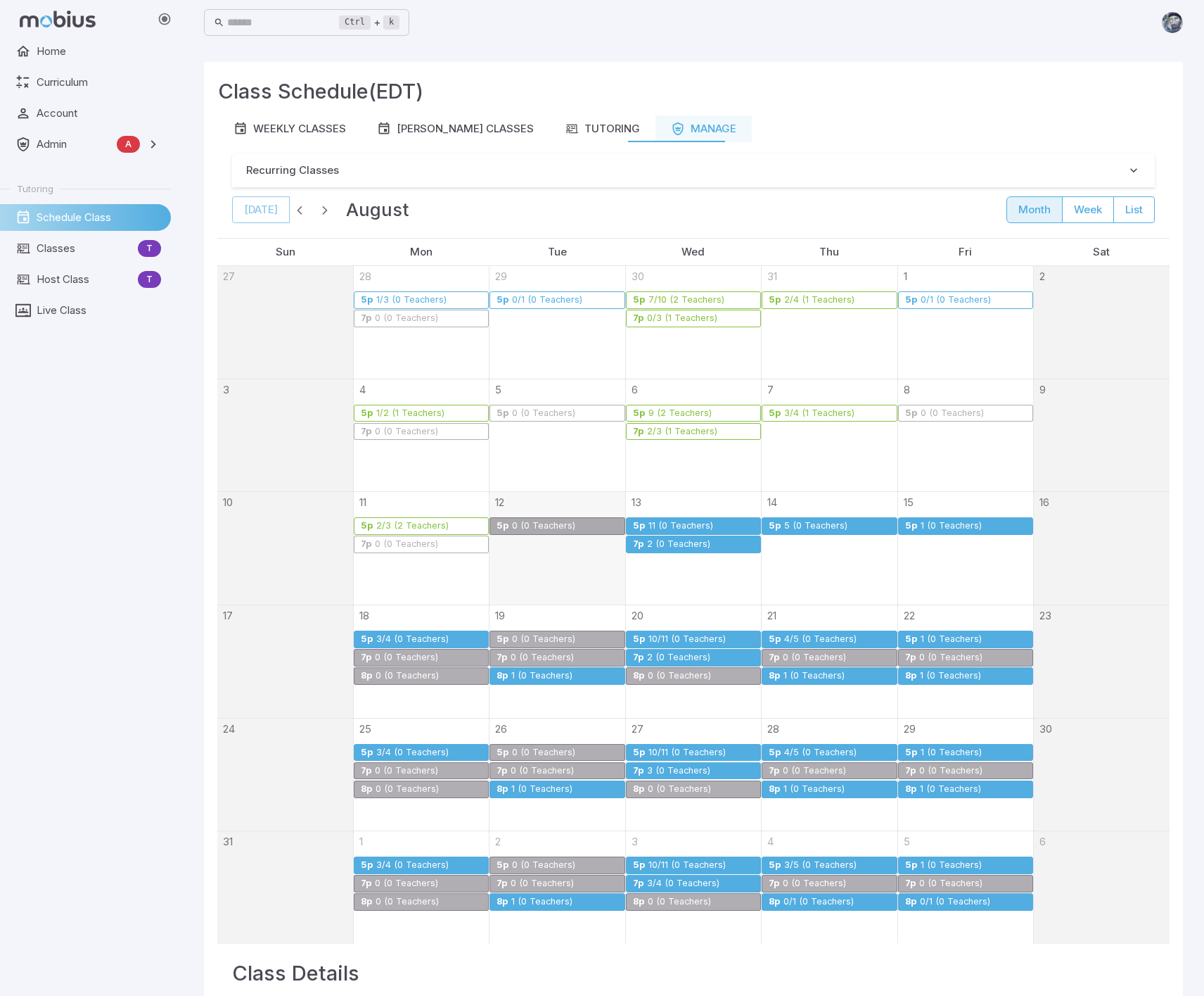
click at [674, 547] on div "2 (0 Teachers)" at bounding box center [679, 545] width 65 height 11
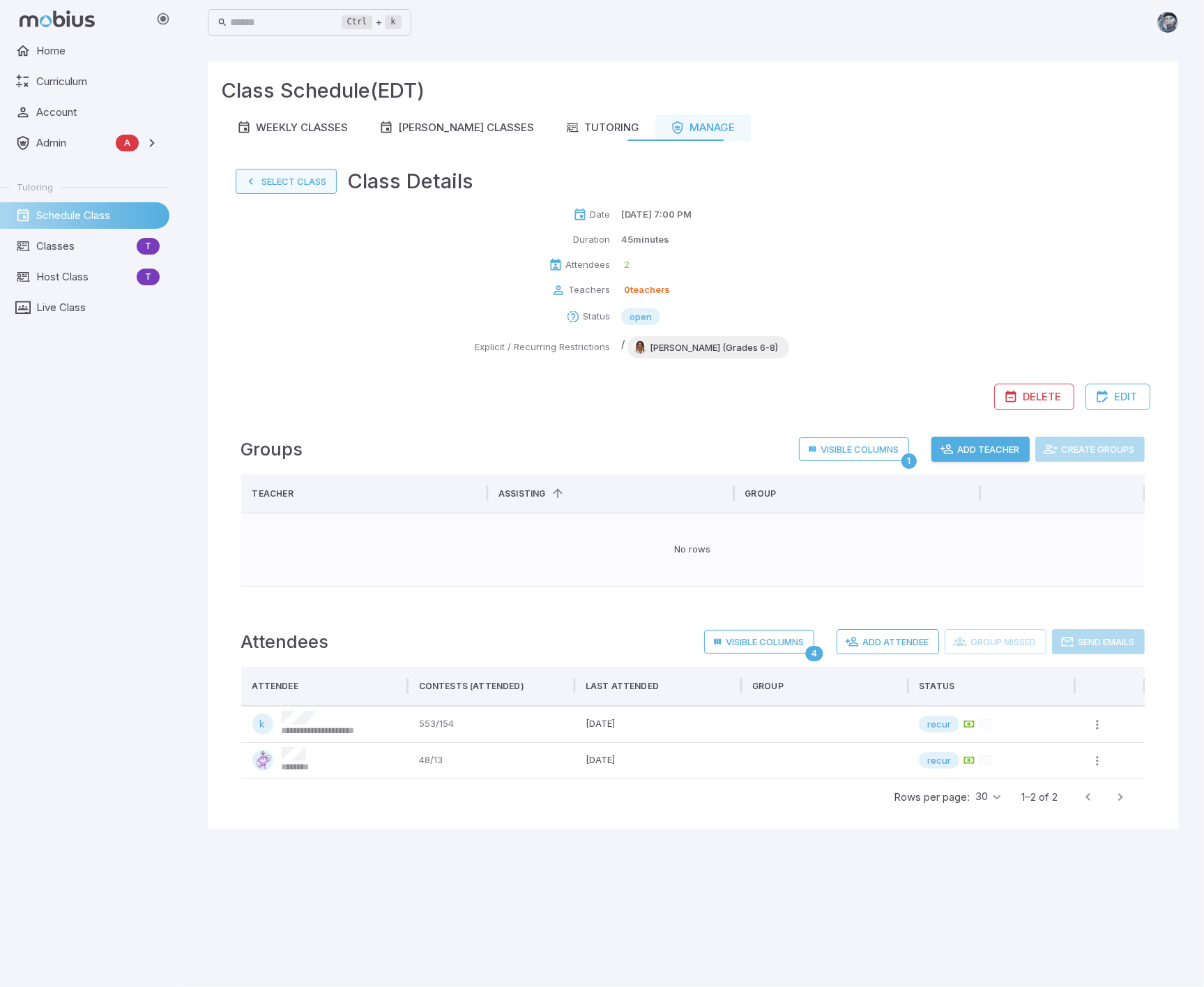
click at [304, 178] on button "Select Class" at bounding box center [285, 182] width 101 height 25
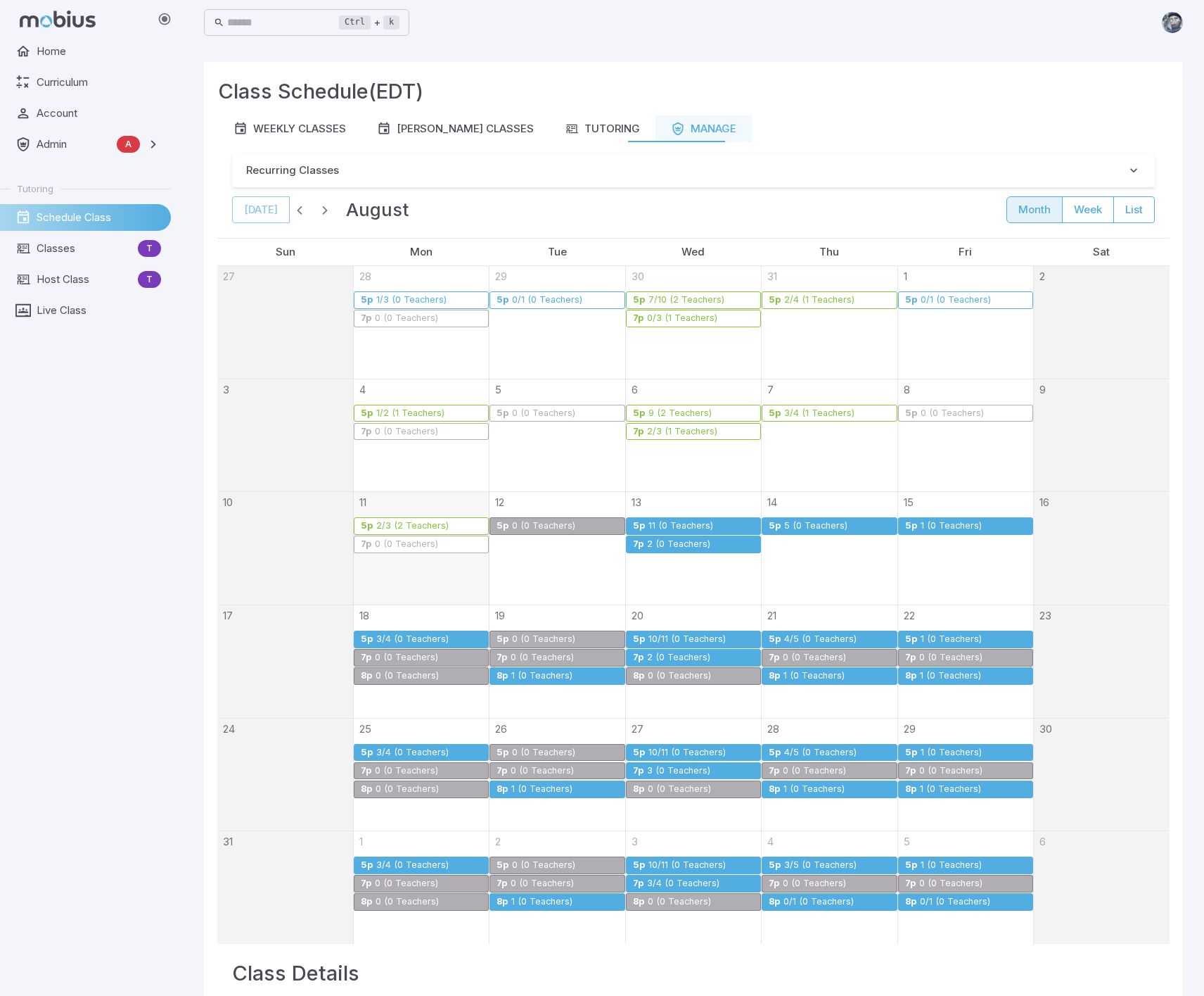
click at [680, 518] on link "5p 11 (0 Teachers)" at bounding box center [694, 526] width 135 height 17
click at [661, 517] on link "5p 11 (0 Teachers)" at bounding box center [694, 526] width 135 height 17
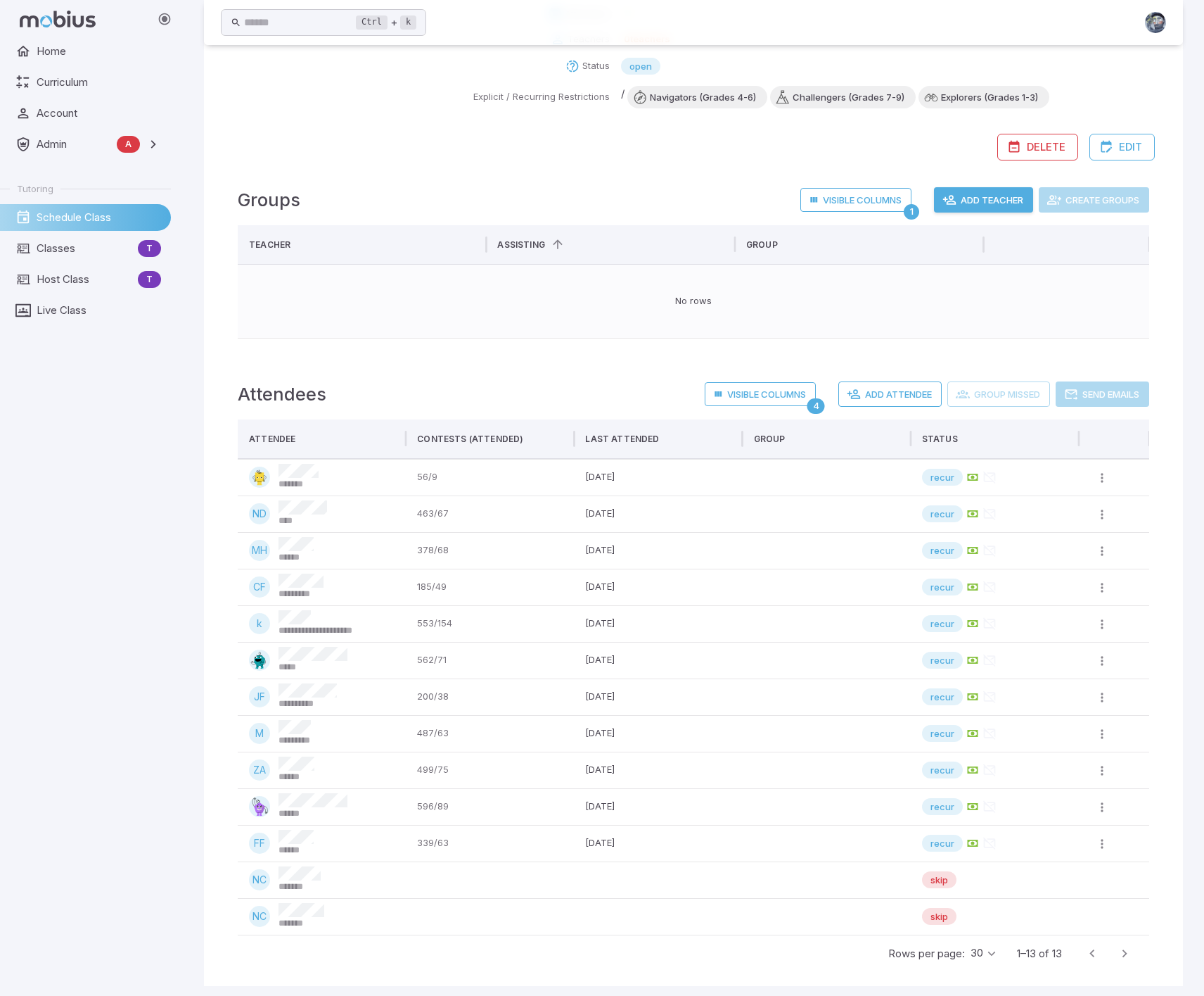
scroll to position [259, 0]
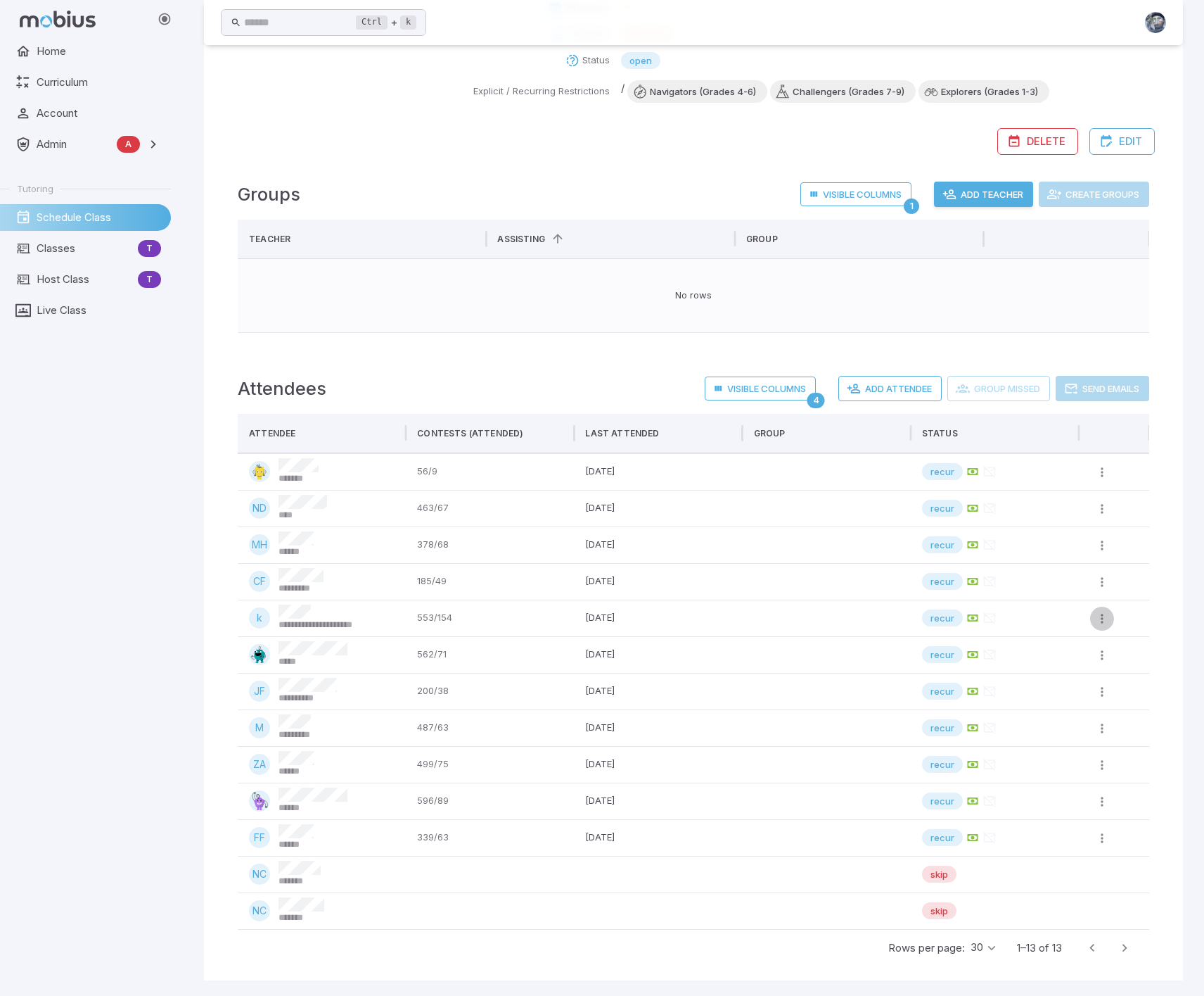
click at [1104, 621] on icon "button" at bounding box center [1102, 619] width 14 height 14
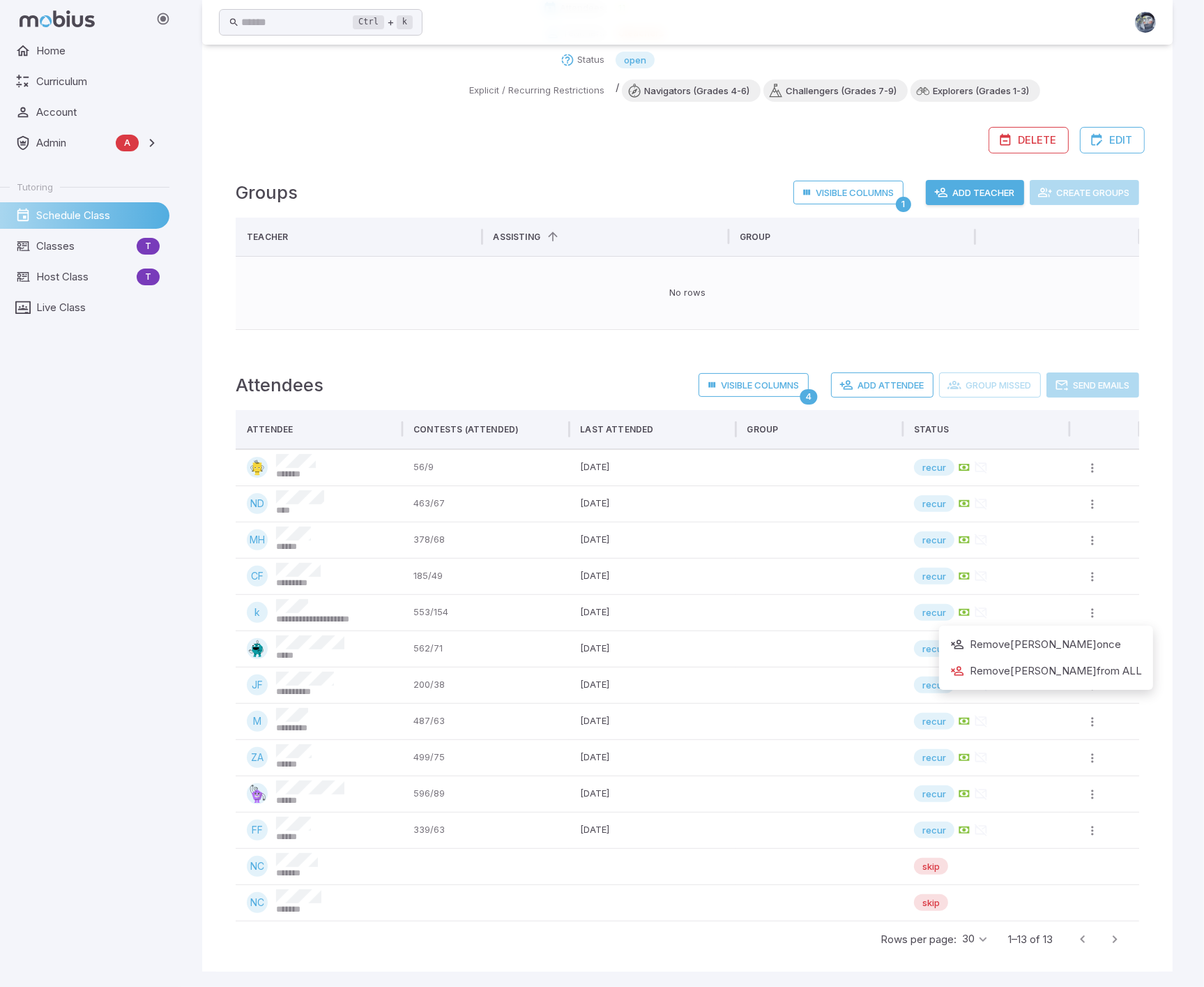
click at [851, 675] on div at bounding box center [602, 493] width 1204 height 987
